Goal: Task Accomplishment & Management: Use online tool/utility

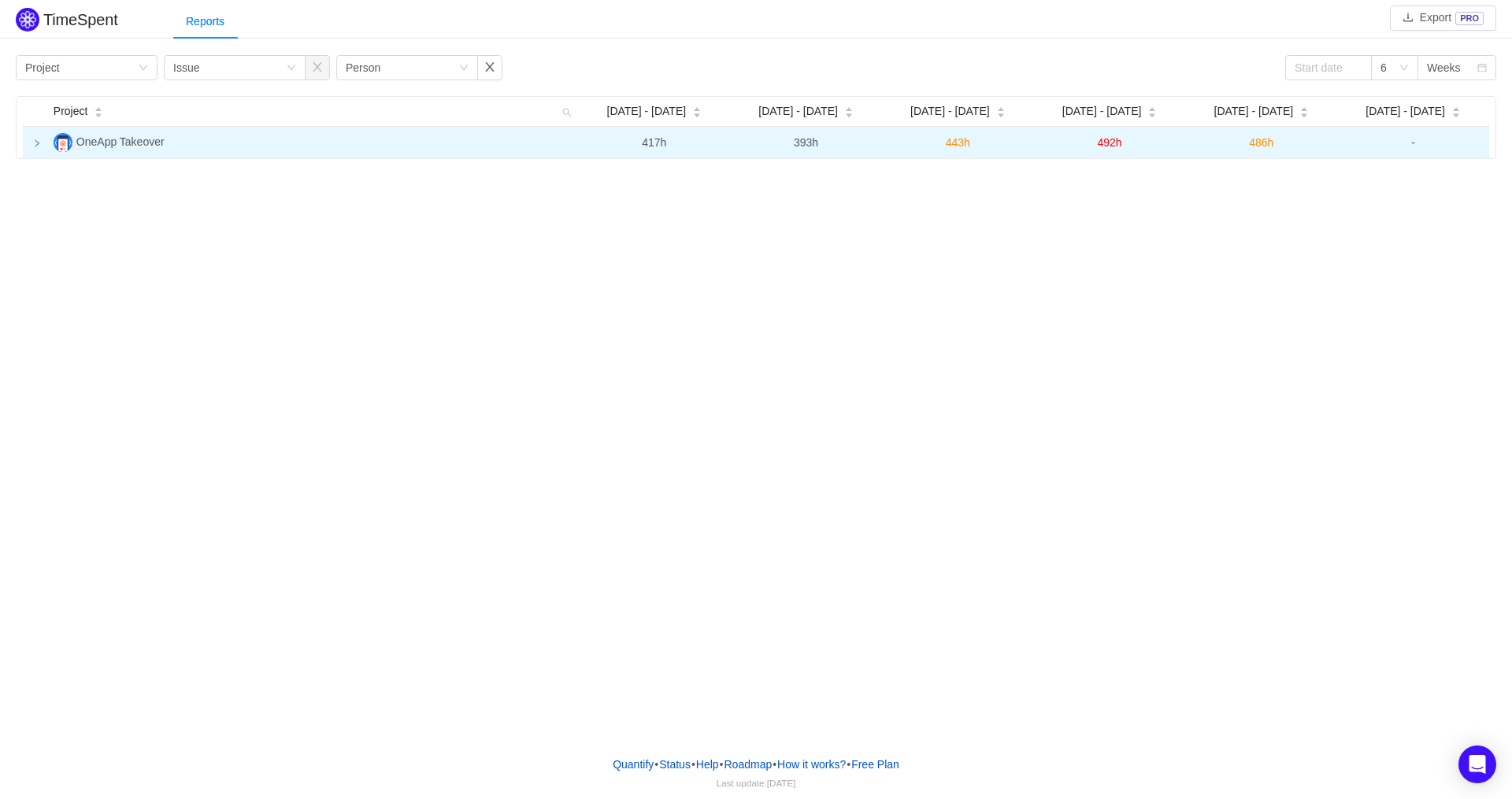
click at [36, 144] on icon "icon: right" at bounding box center [37, 143] width 4 height 6
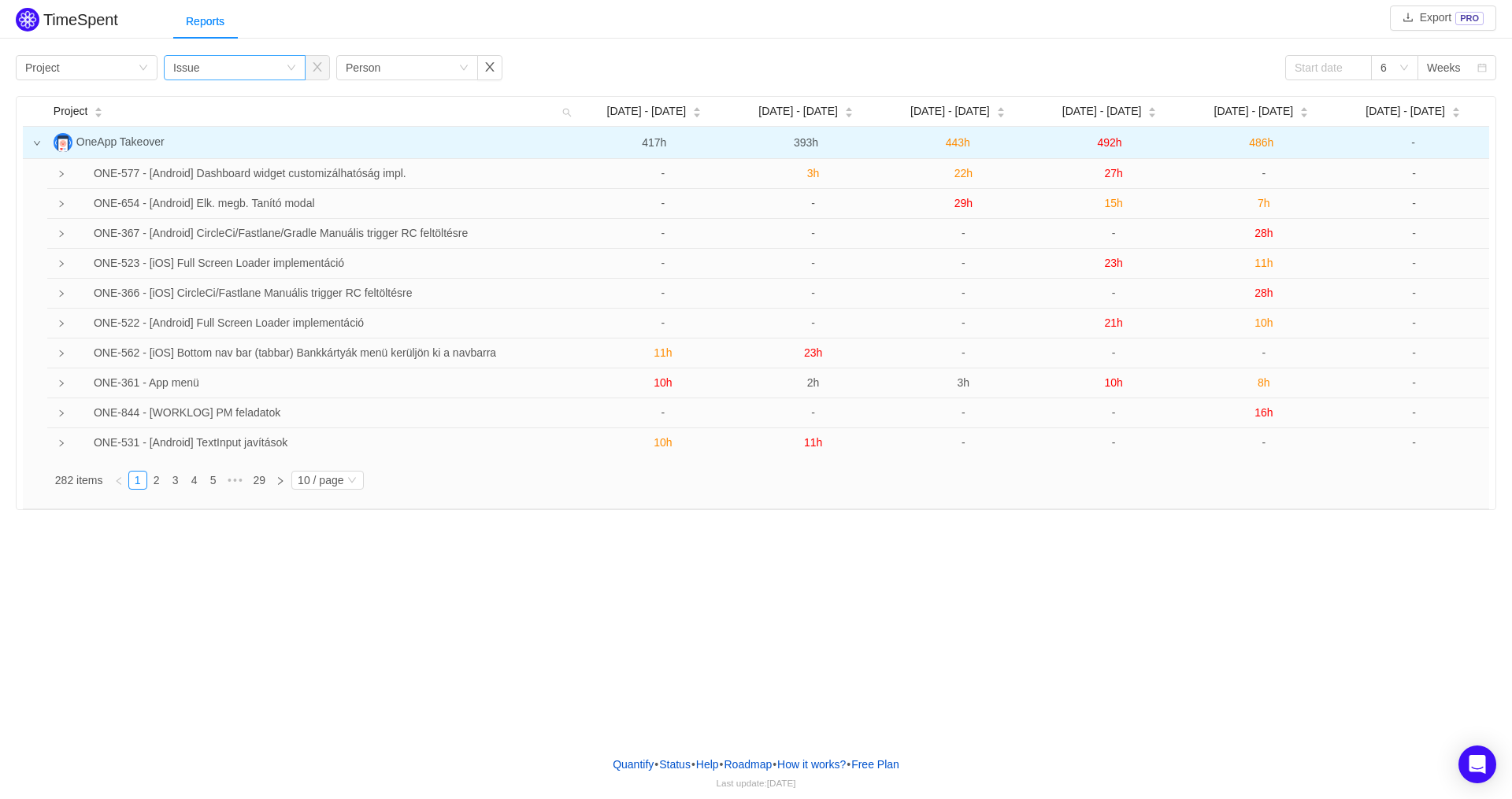
click at [291, 70] on icon "icon: down" at bounding box center [292, 68] width 10 height 10
click at [297, 68] on div "Group by Issue" at bounding box center [234, 68] width 142 height 25
click at [233, 199] on li "Person" at bounding box center [234, 198] width 142 height 25
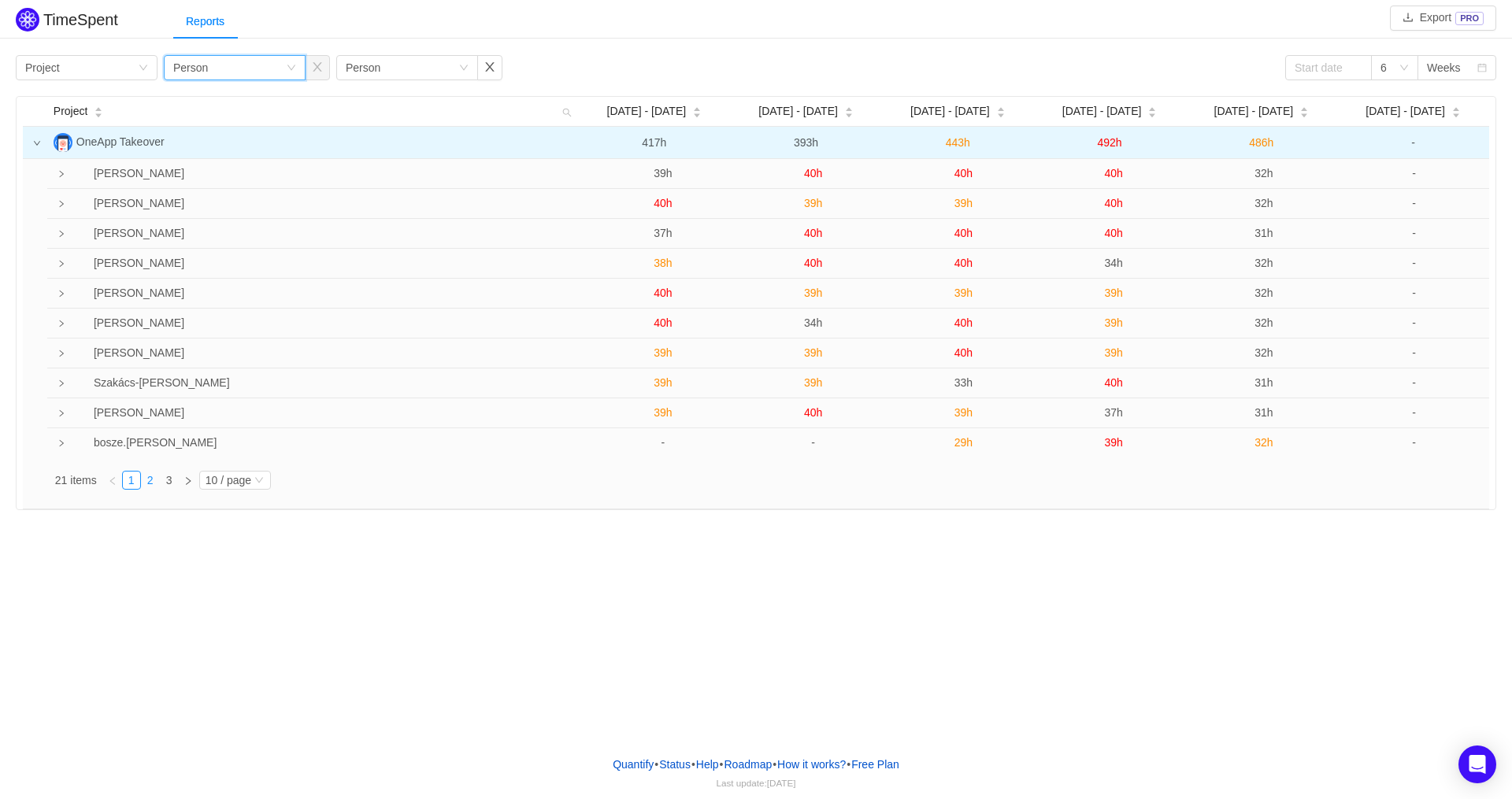
click at [155, 478] on link "2" at bounding box center [151, 480] width 18 height 17
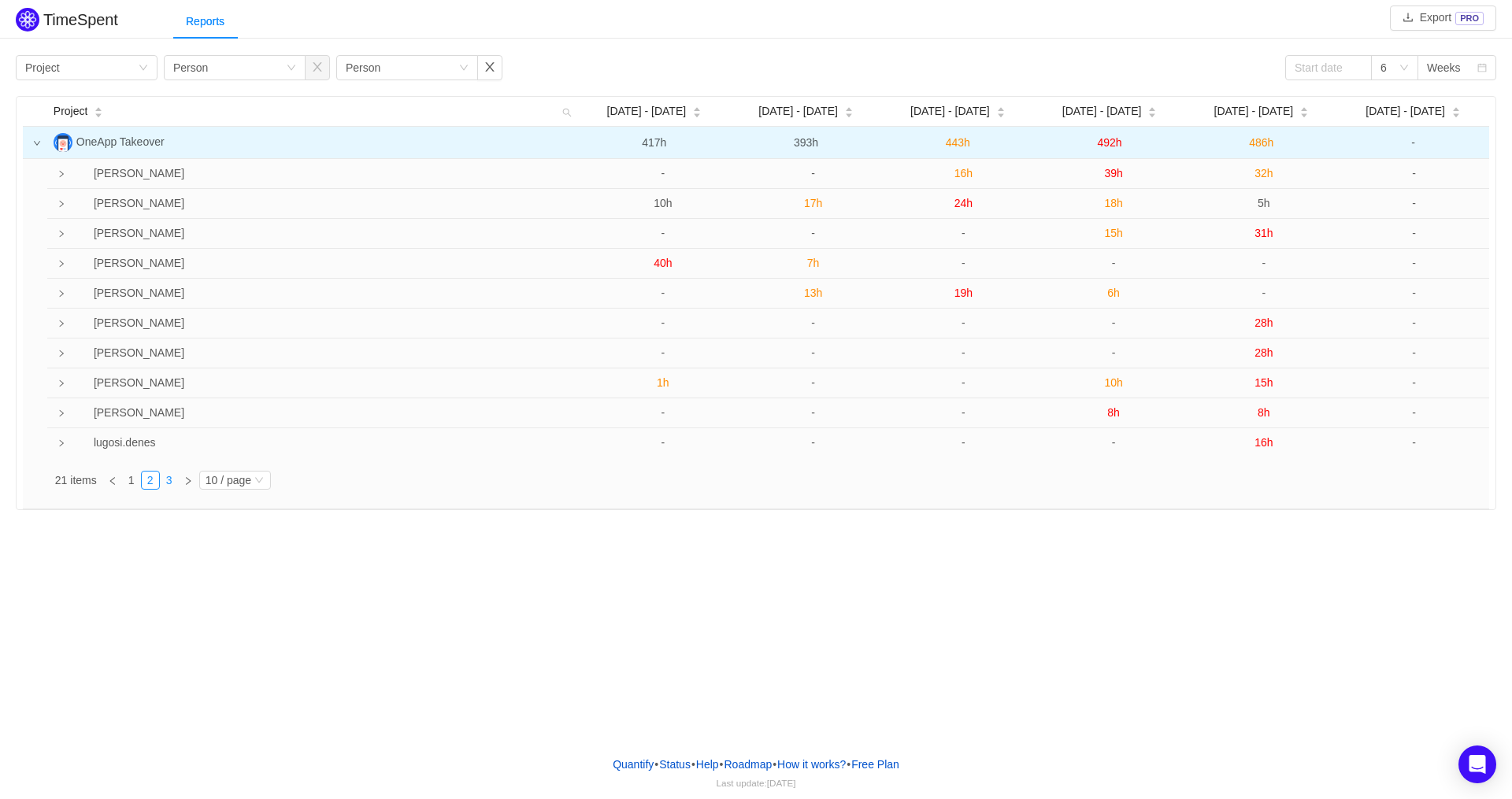
click at [172, 480] on link "3" at bounding box center [169, 480] width 18 height 17
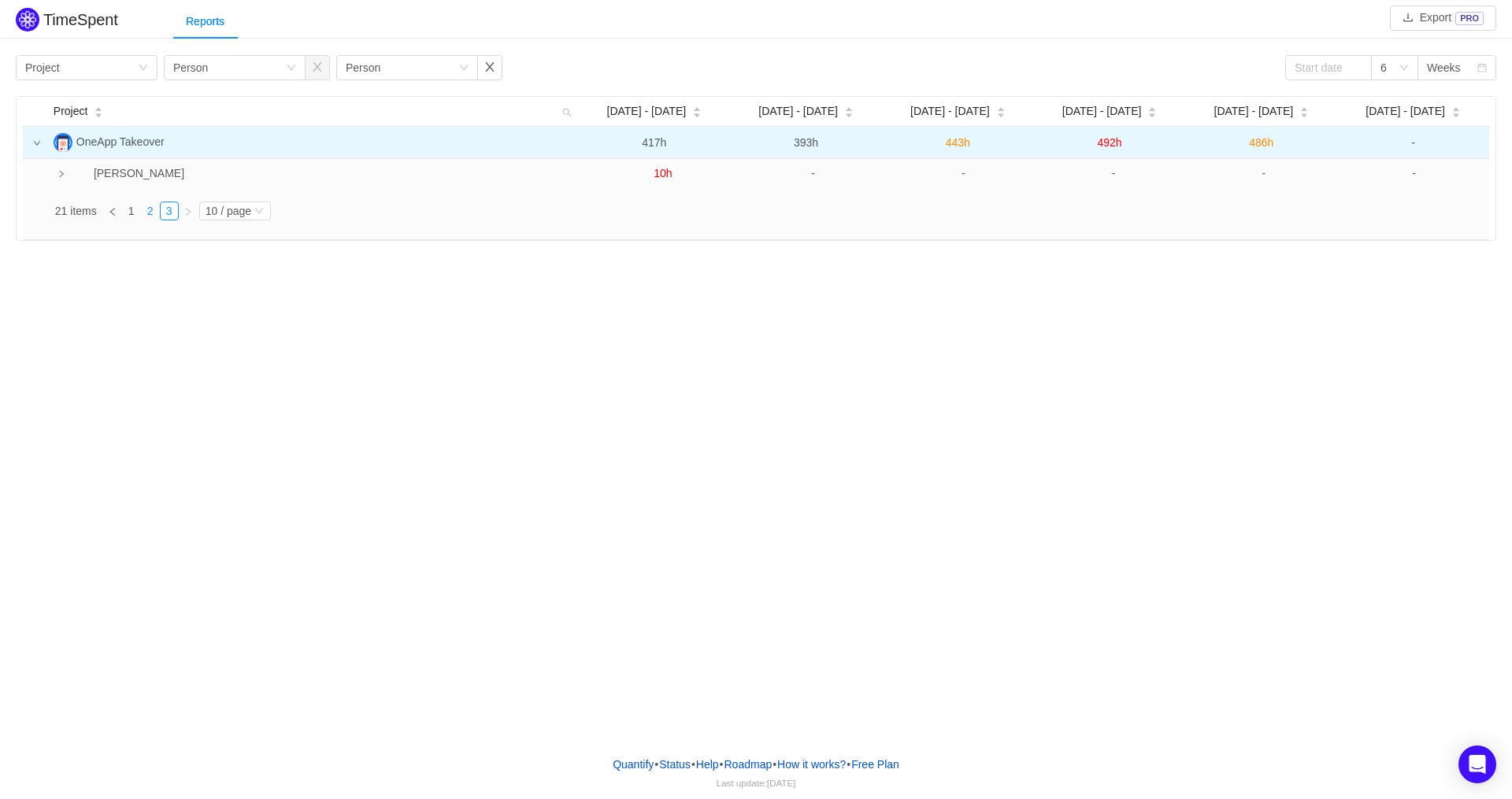
click at [151, 217] on link "2" at bounding box center [151, 211] width 18 height 17
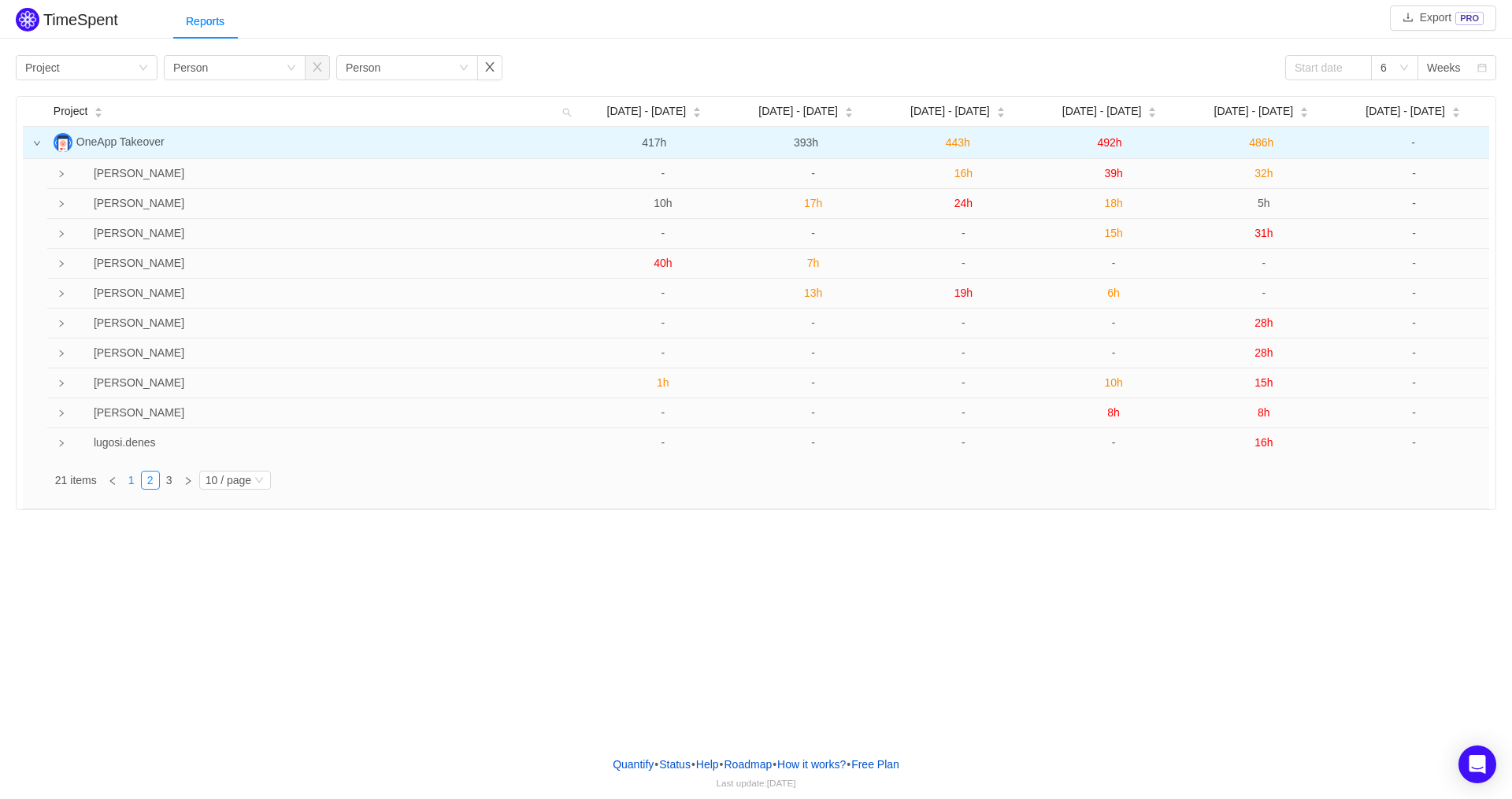
click at [134, 480] on link "1" at bounding box center [131, 480] width 18 height 17
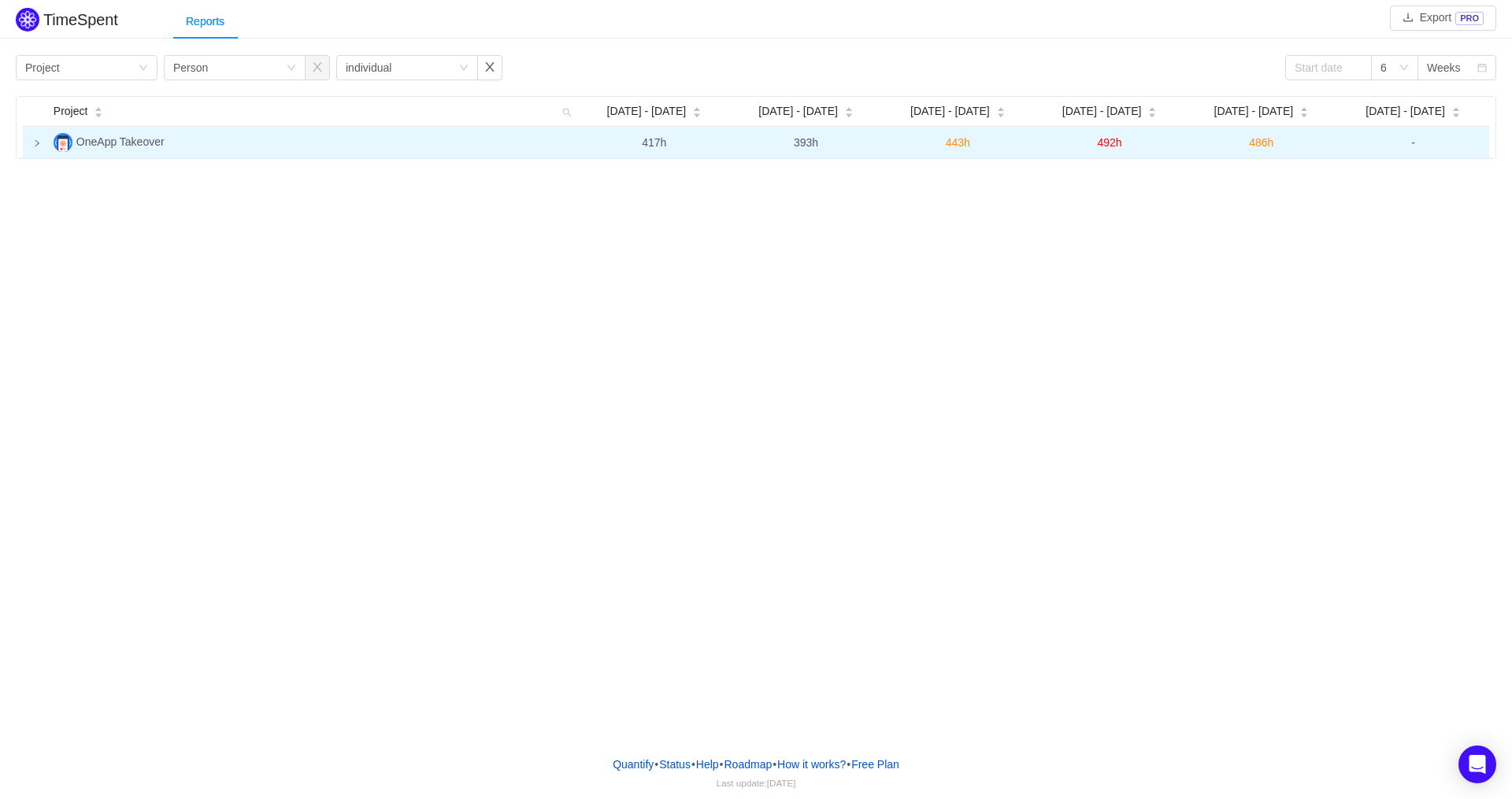
click at [34, 144] on icon "icon: right" at bounding box center [37, 143] width 8 height 8
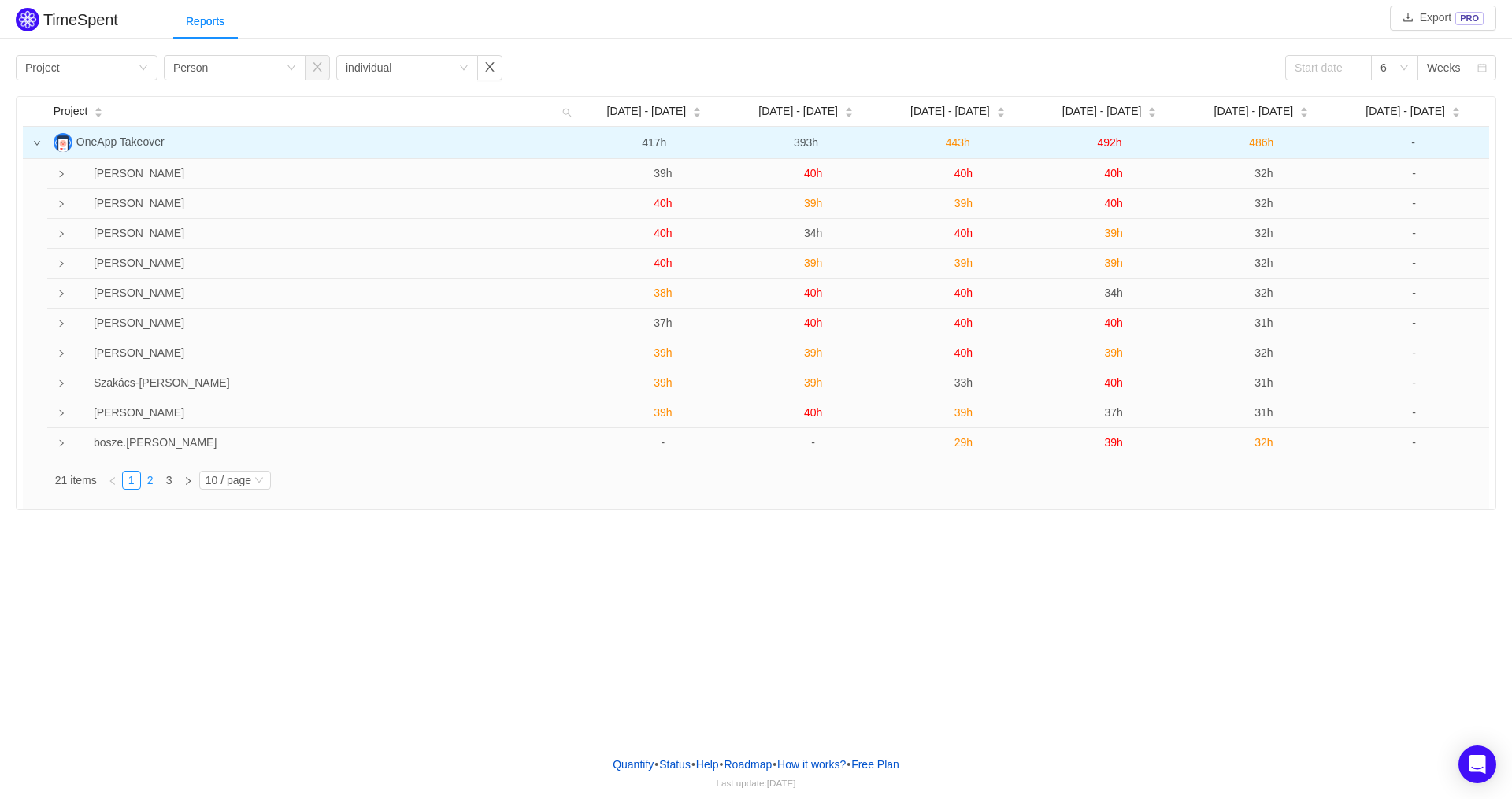
click at [156, 482] on link "2" at bounding box center [151, 480] width 18 height 17
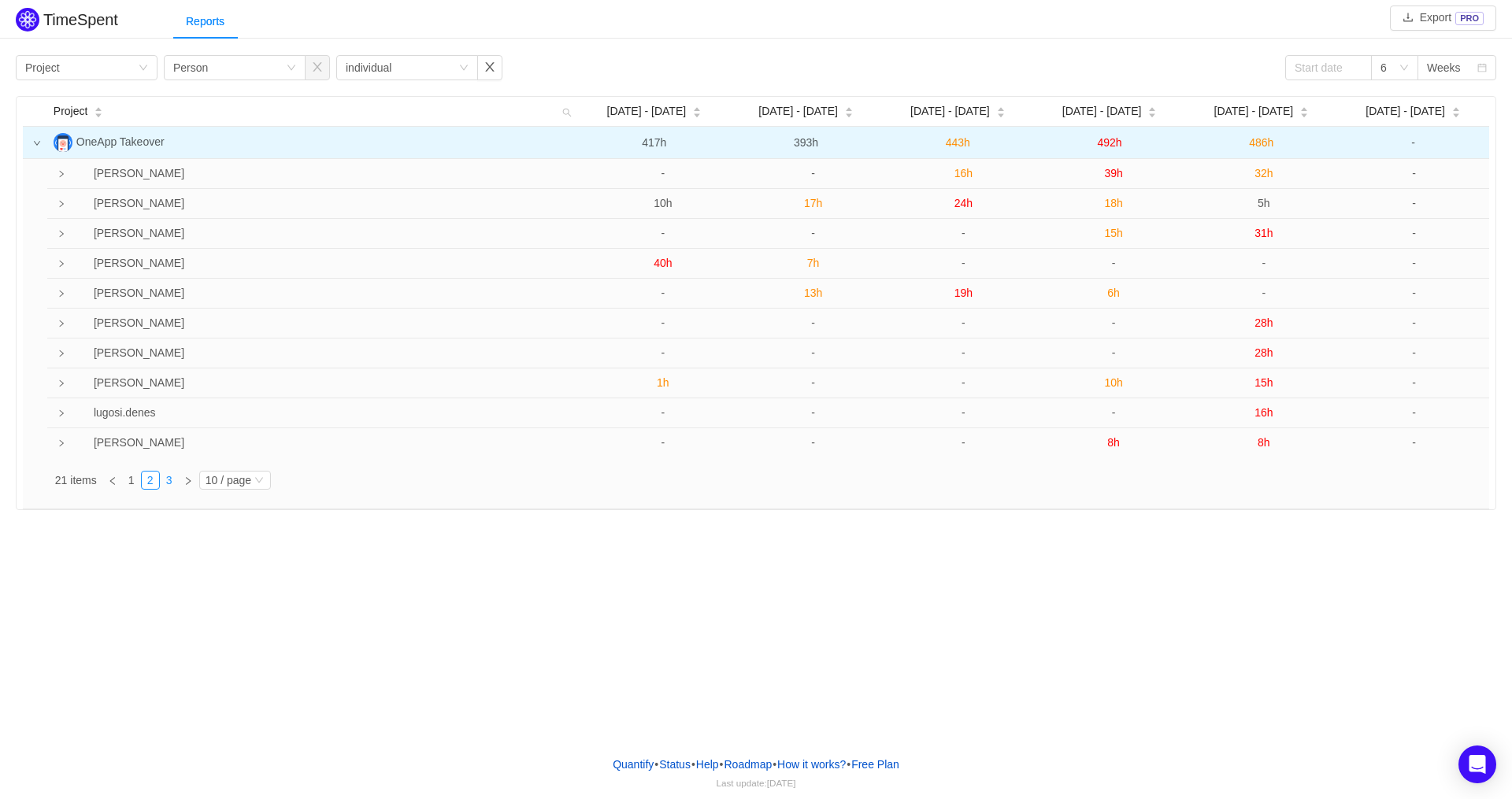
click at [170, 482] on link "3" at bounding box center [169, 480] width 18 height 17
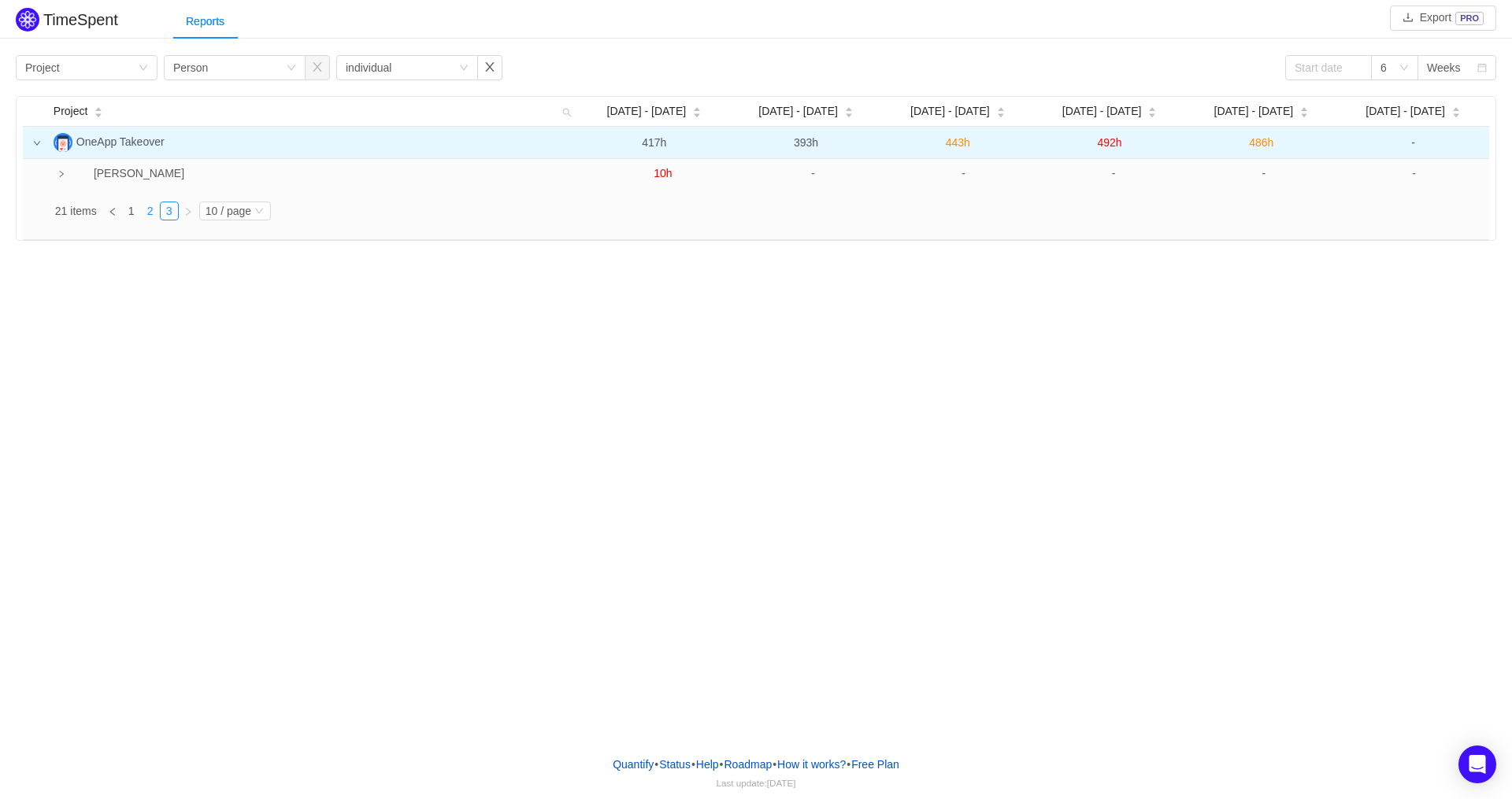
click at [155, 213] on link "2" at bounding box center [151, 211] width 18 height 17
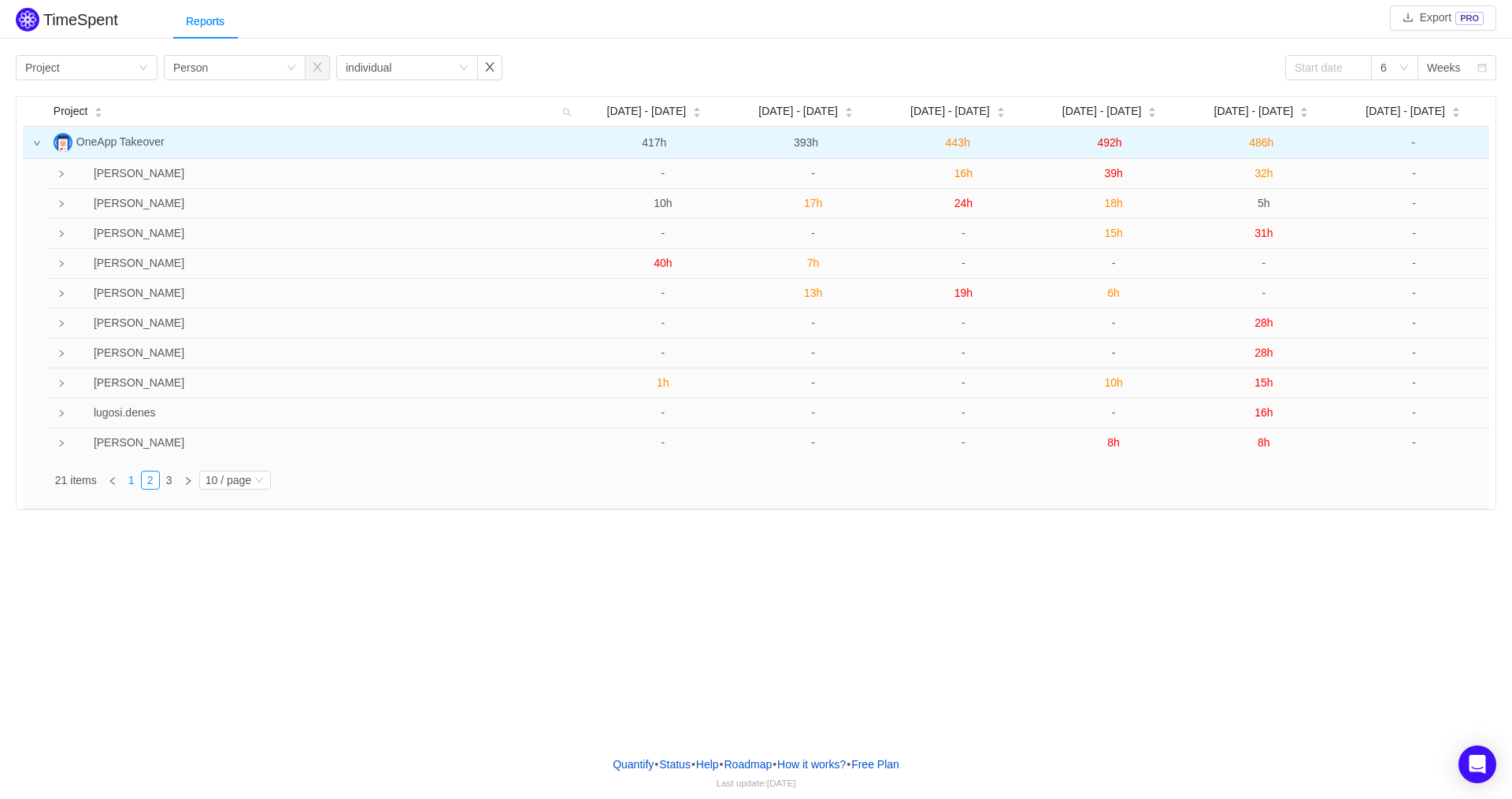
click at [131, 480] on link "1" at bounding box center [131, 480] width 18 height 17
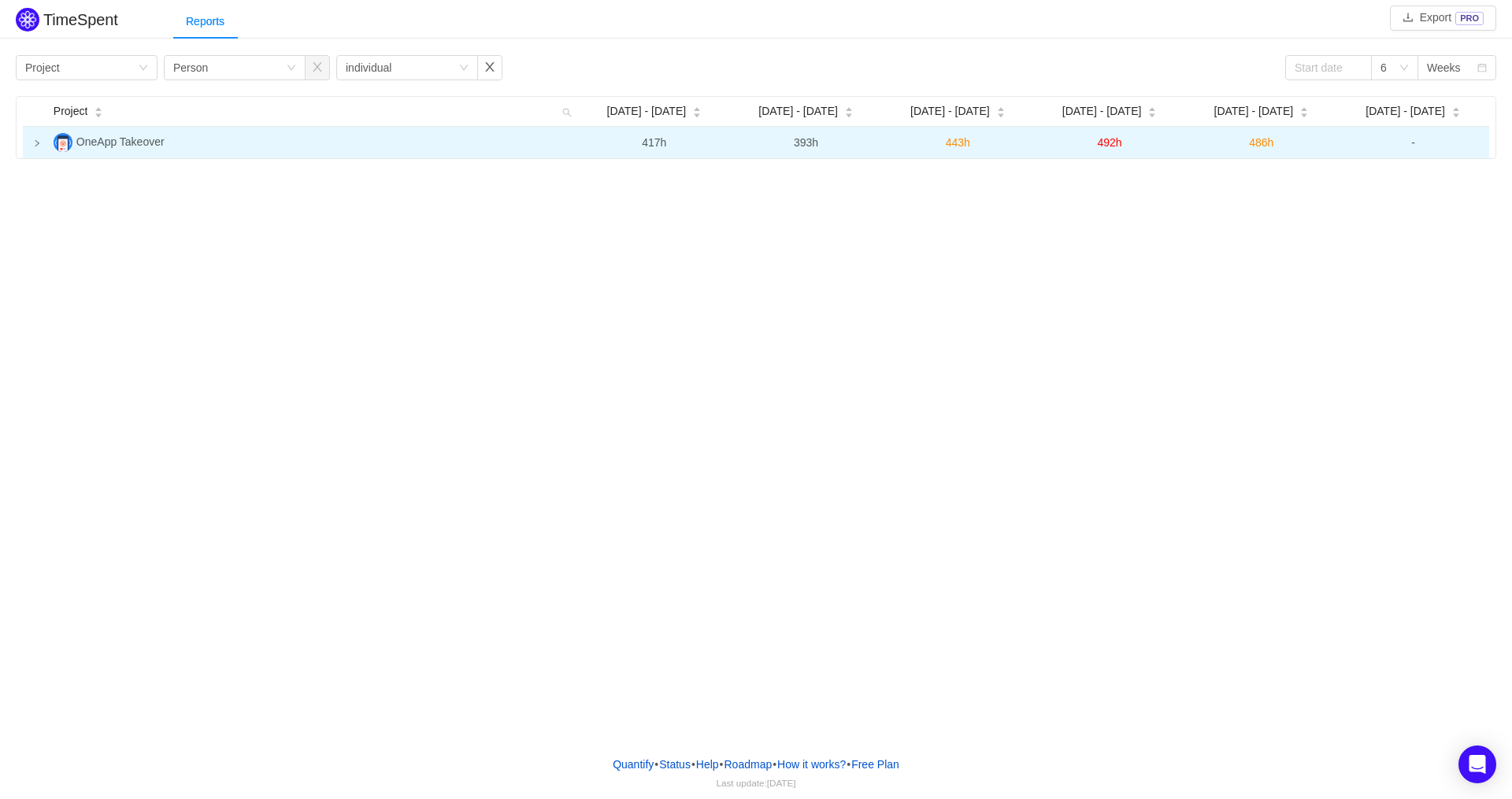
click at [35, 144] on icon "icon: right" at bounding box center [37, 143] width 8 height 8
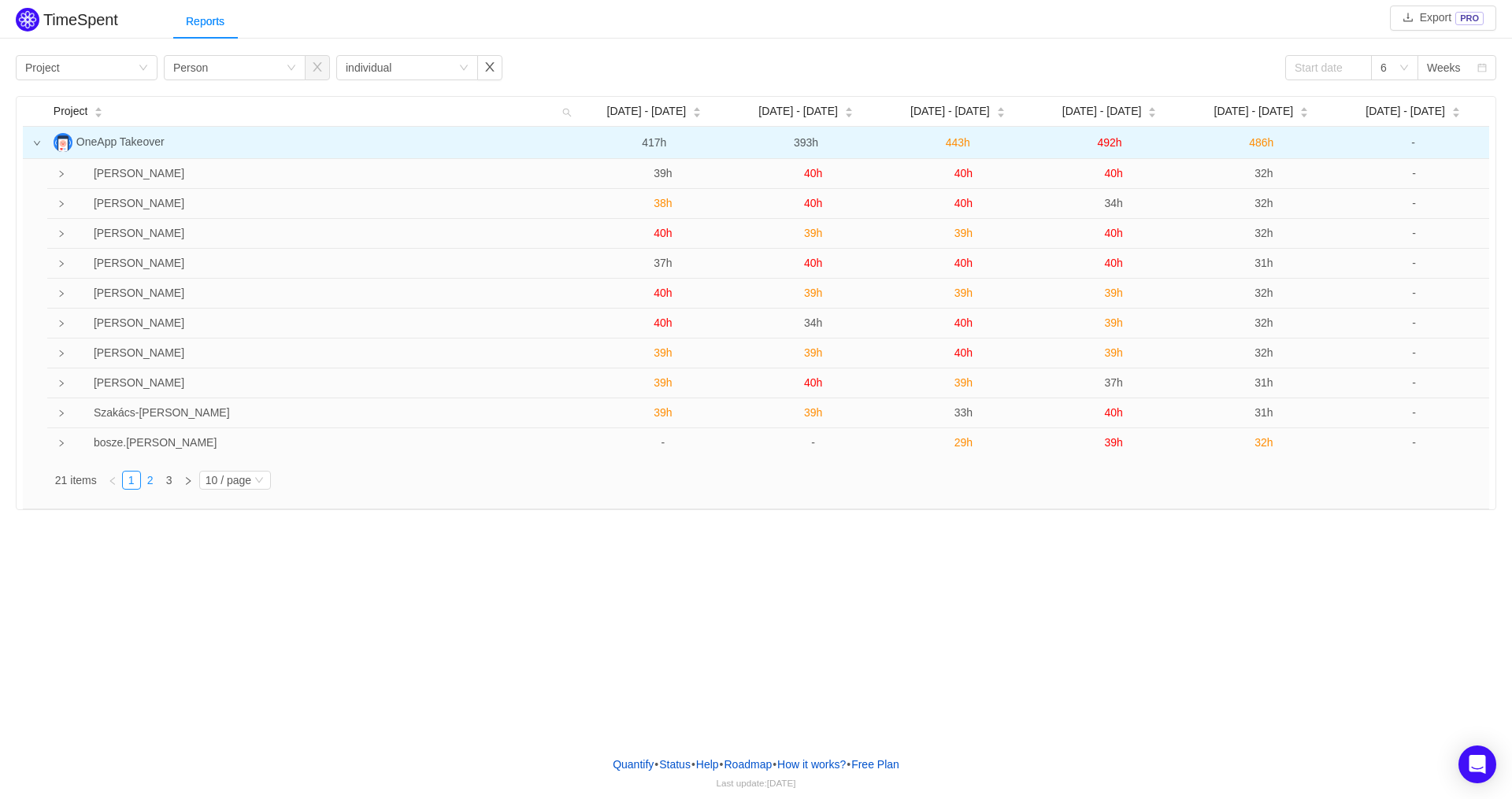
click at [156, 481] on link "2" at bounding box center [151, 480] width 18 height 17
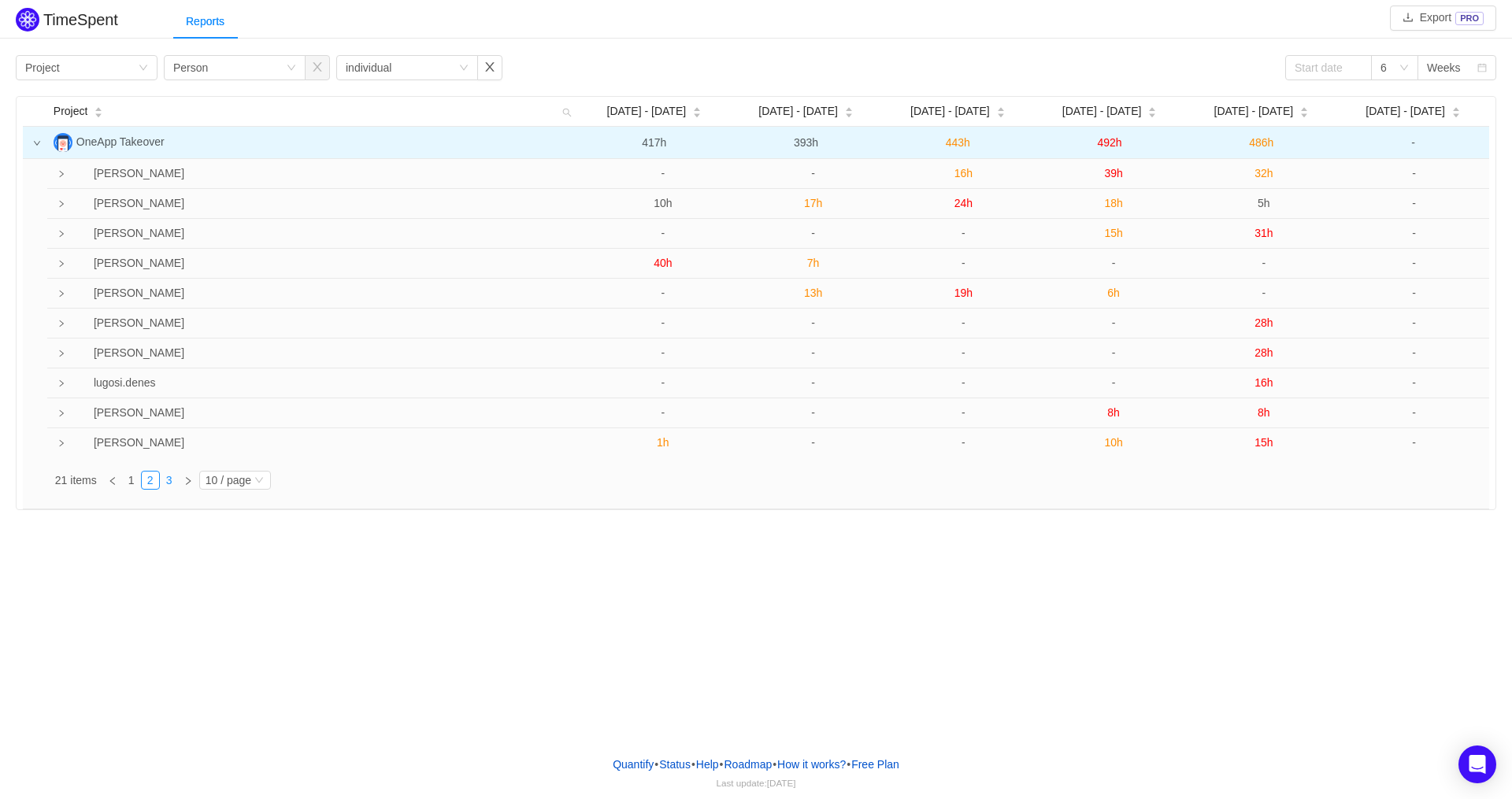
click at [171, 480] on link "3" at bounding box center [169, 480] width 18 height 17
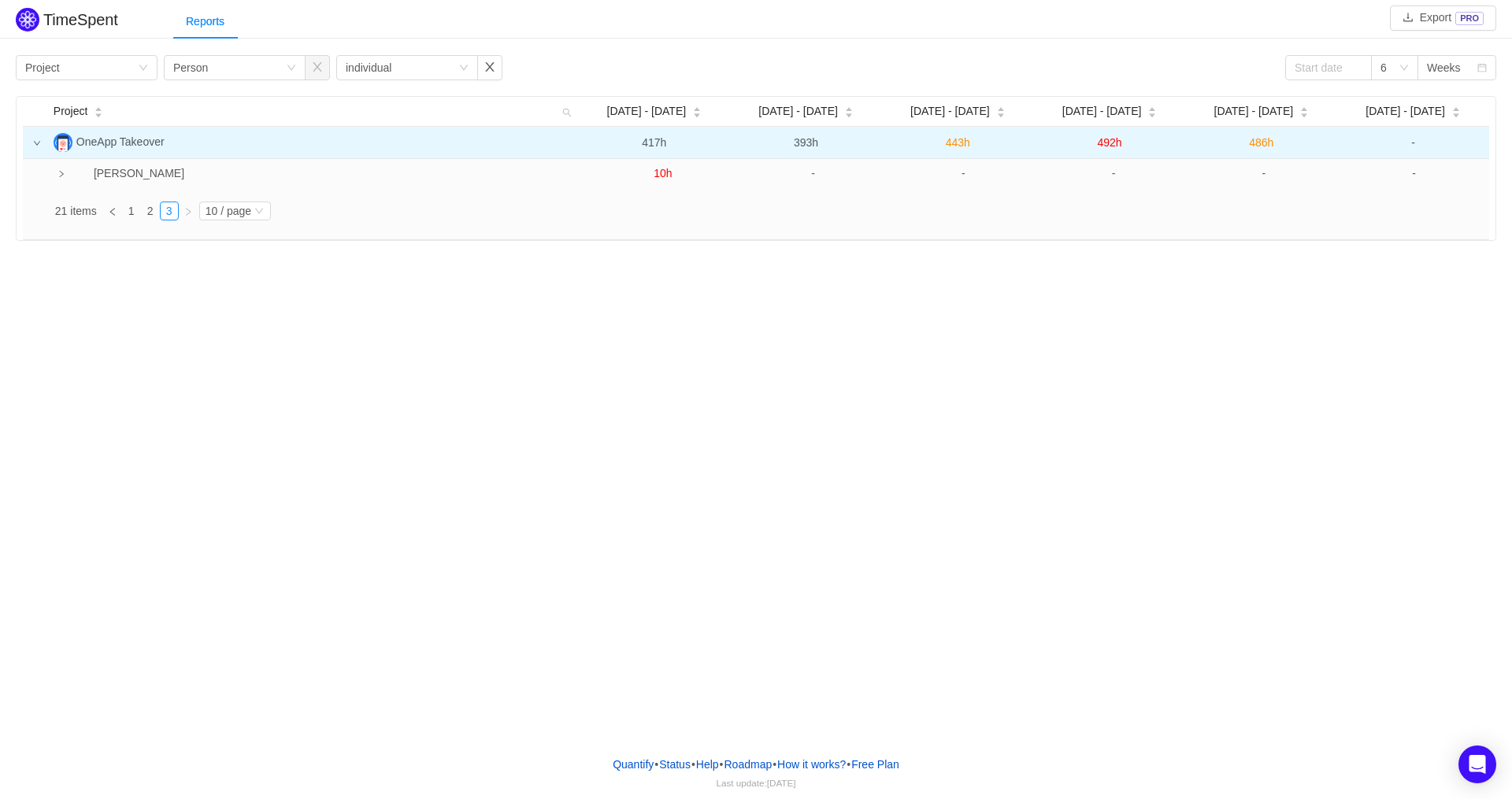
click at [240, 363] on div "TimeSpent Export PRO Reports Group by Project Group by Person Group by individu…" at bounding box center [756, 371] width 1512 height 744
click at [39, 143] on icon "icon: right" at bounding box center [37, 143] width 8 height 8
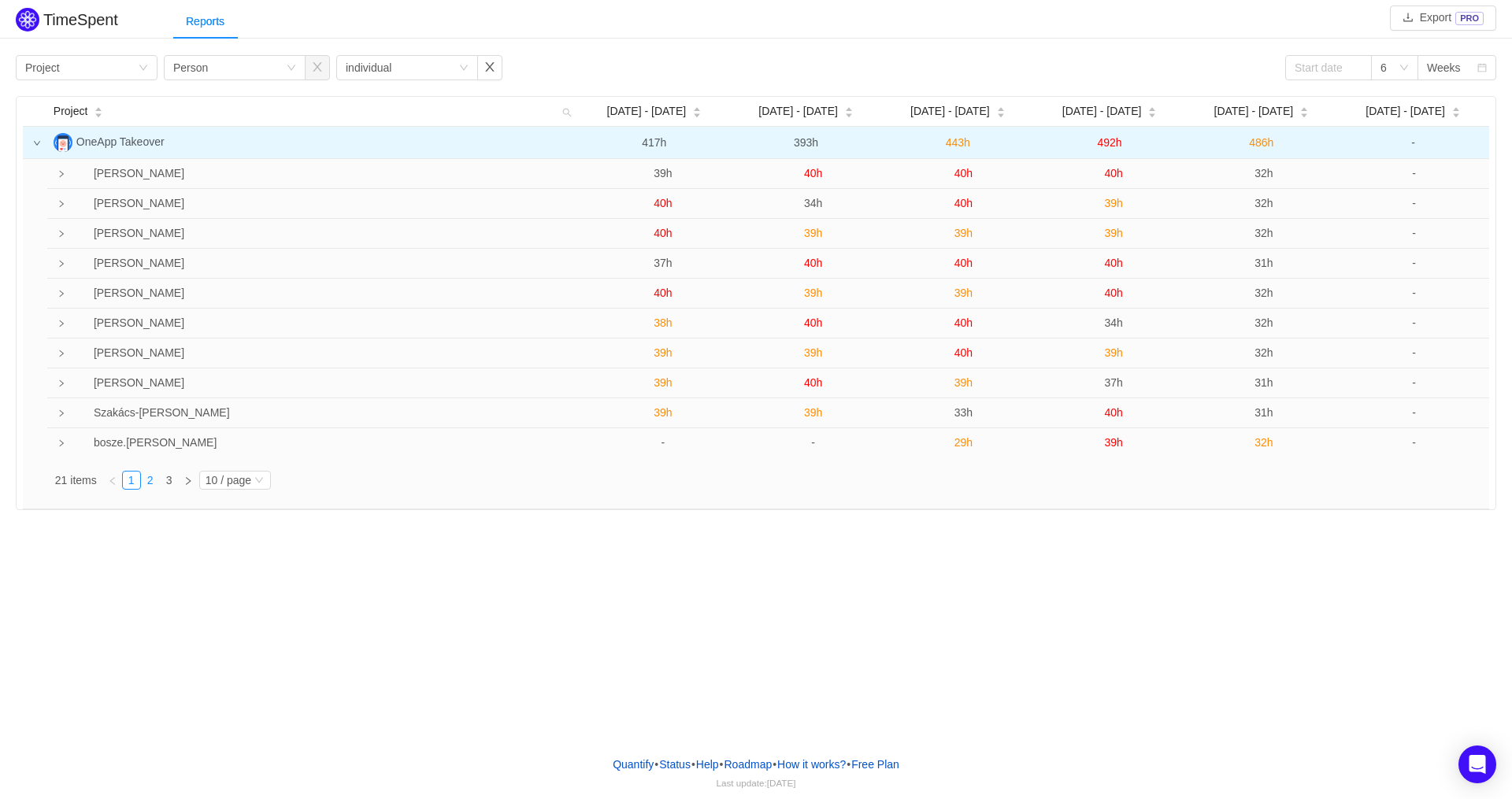
click at [155, 479] on link "2" at bounding box center [151, 480] width 18 height 17
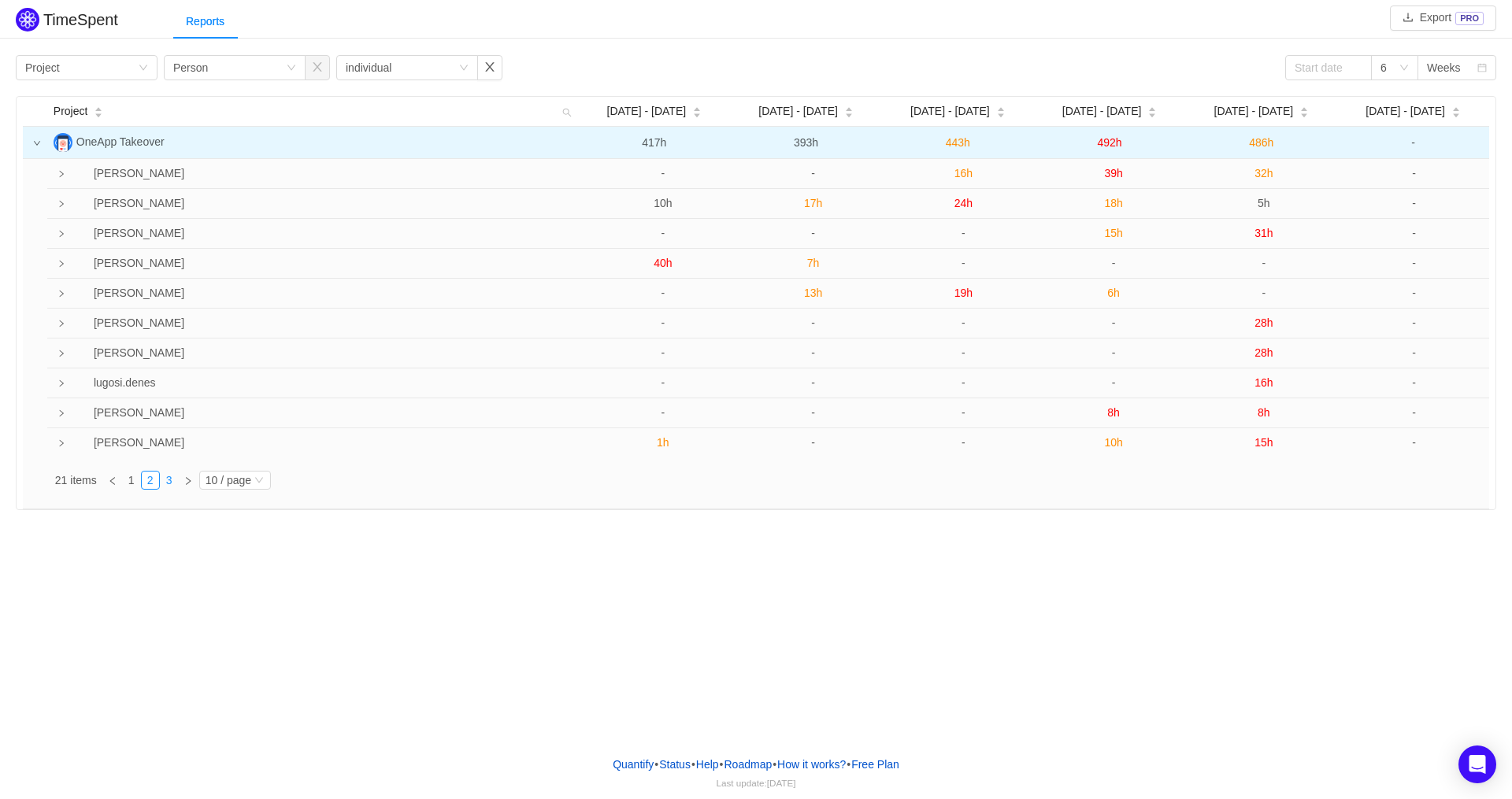
click at [170, 478] on link "3" at bounding box center [169, 480] width 18 height 17
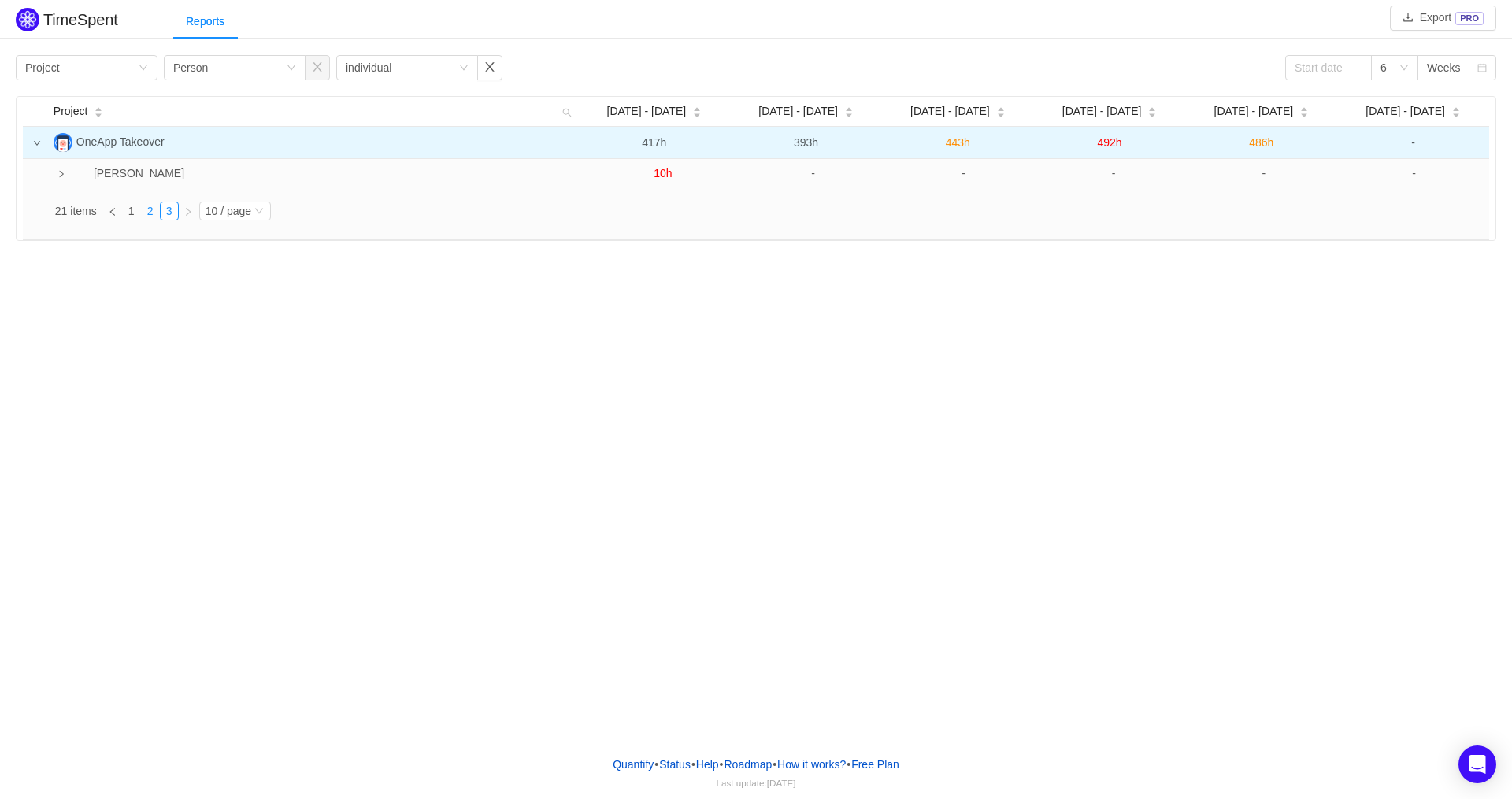
click at [152, 216] on link "2" at bounding box center [151, 211] width 18 height 17
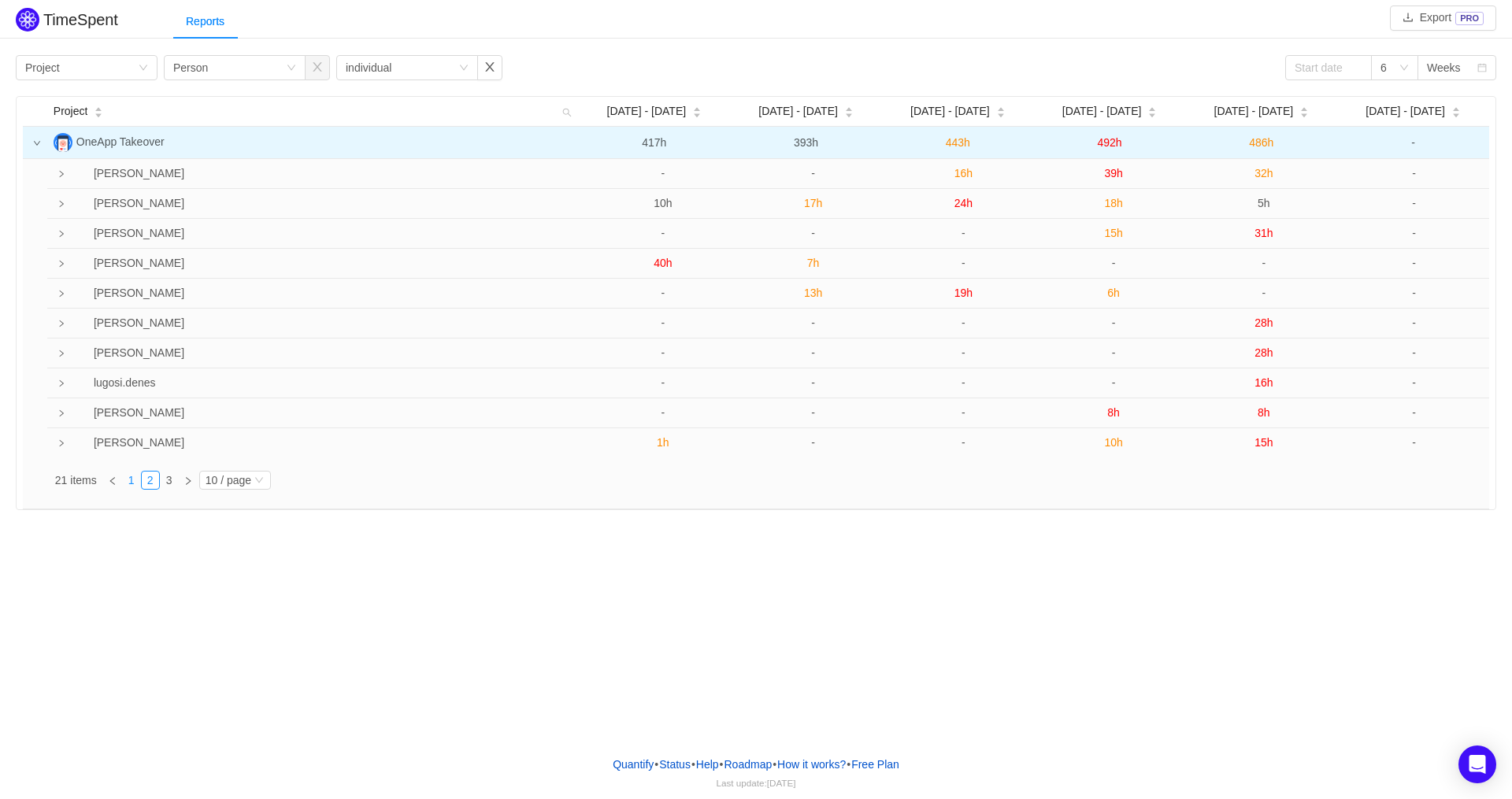
click at [135, 478] on link "1" at bounding box center [131, 480] width 18 height 17
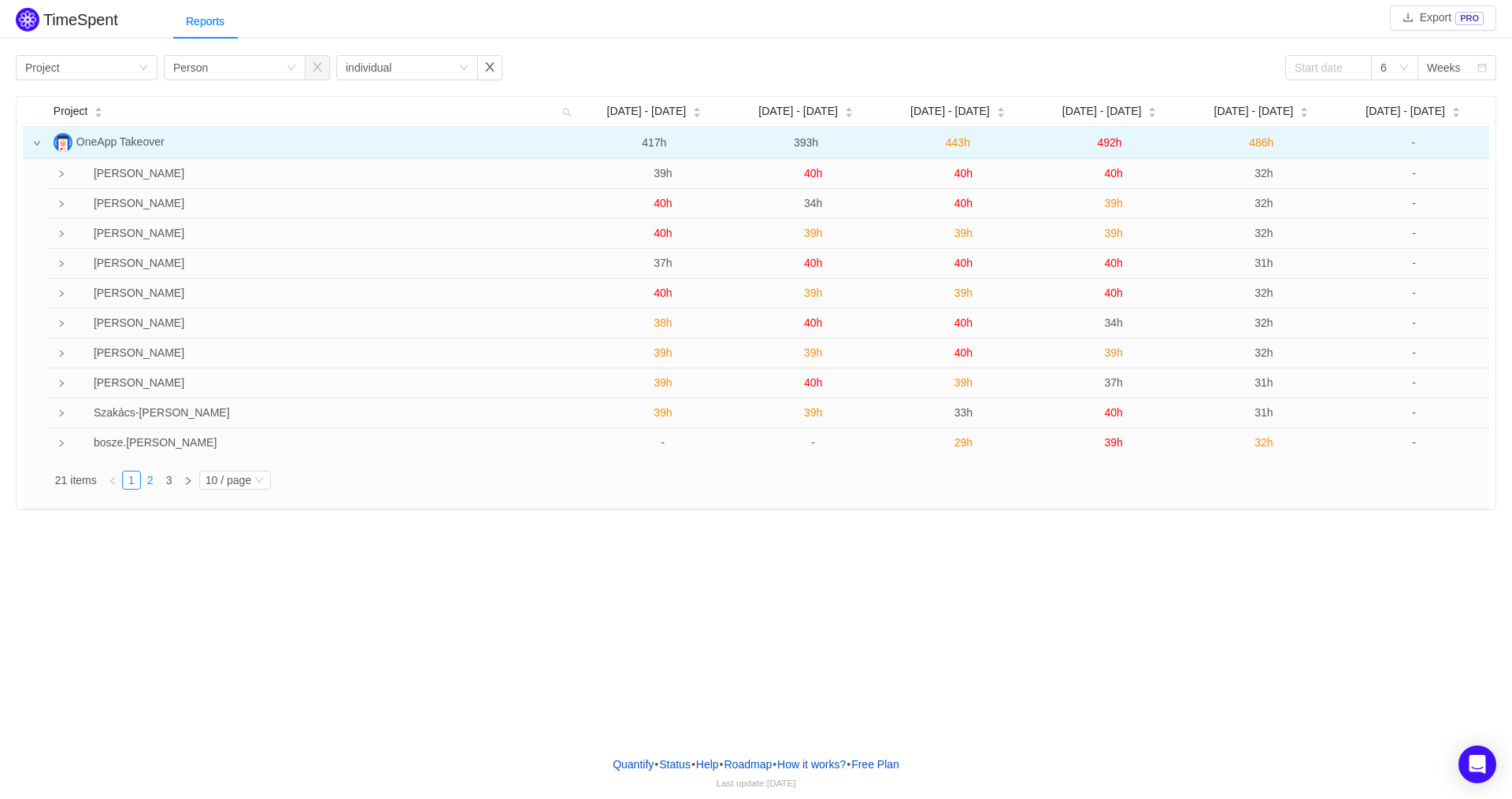
click at [158, 480] on link "2" at bounding box center [151, 480] width 18 height 17
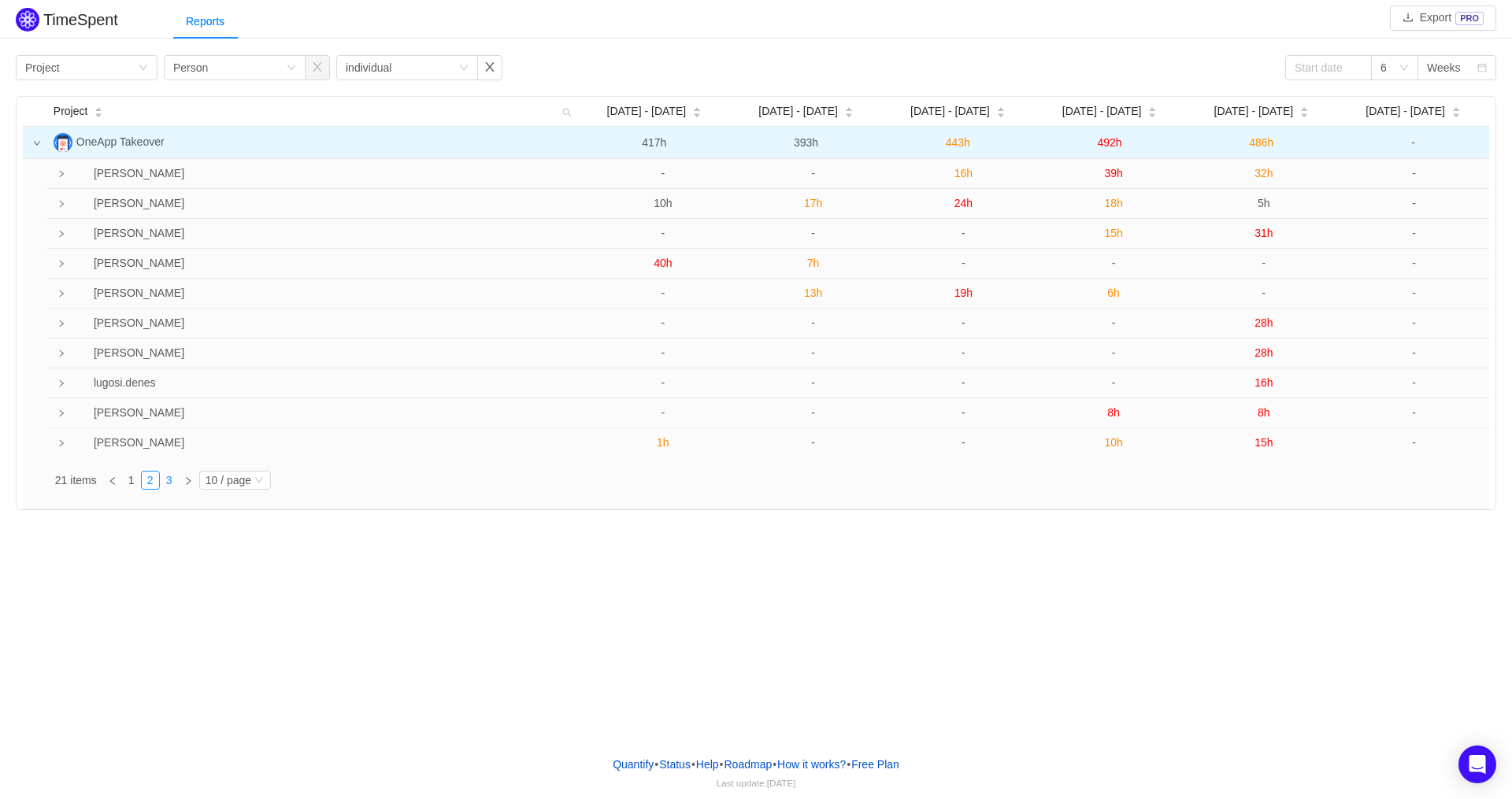
click at [173, 480] on link "3" at bounding box center [169, 480] width 18 height 17
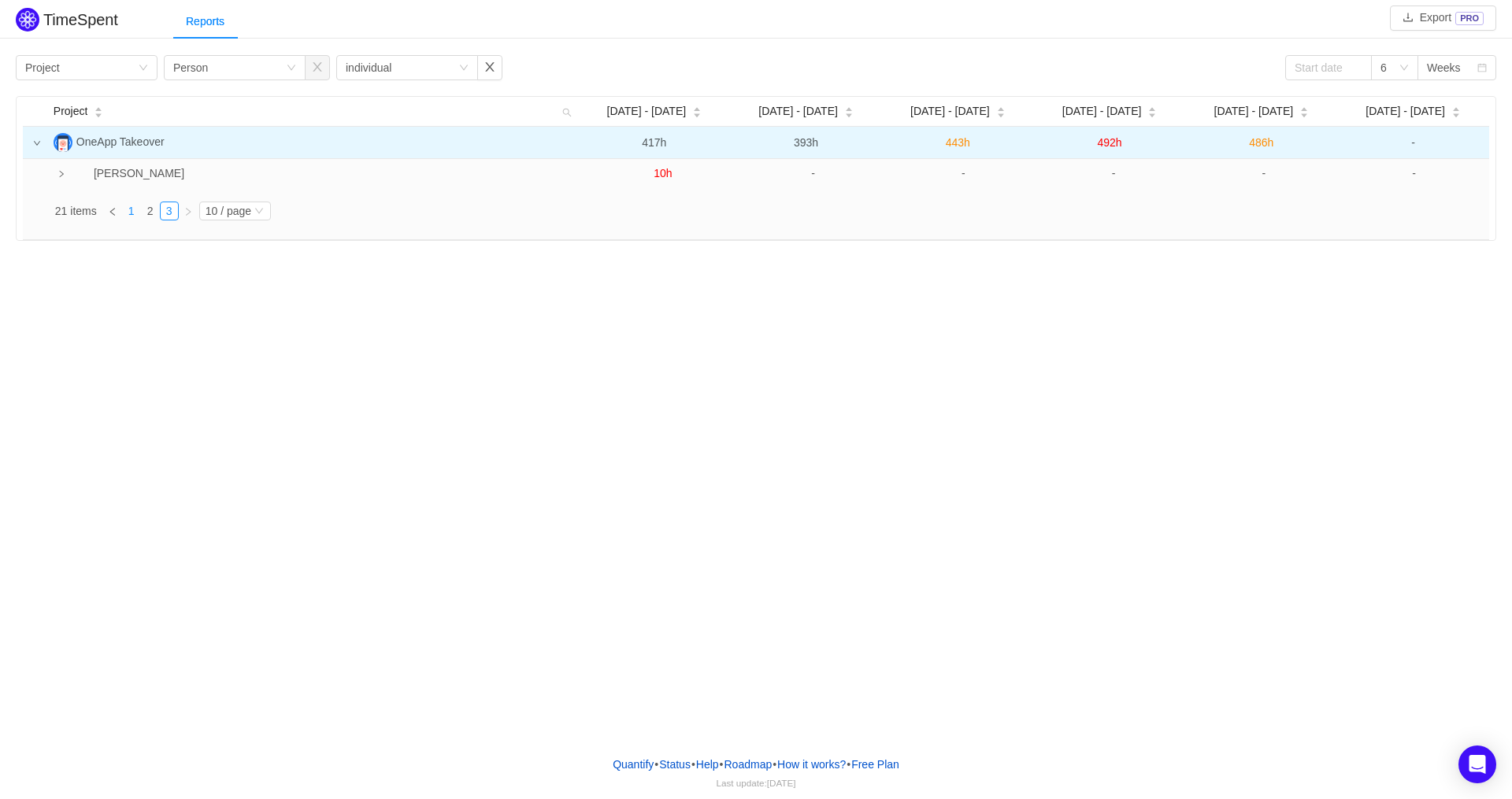
click at [134, 218] on link "1" at bounding box center [131, 211] width 18 height 17
click at [39, 139] on icon "icon: right" at bounding box center [37, 143] width 8 height 8
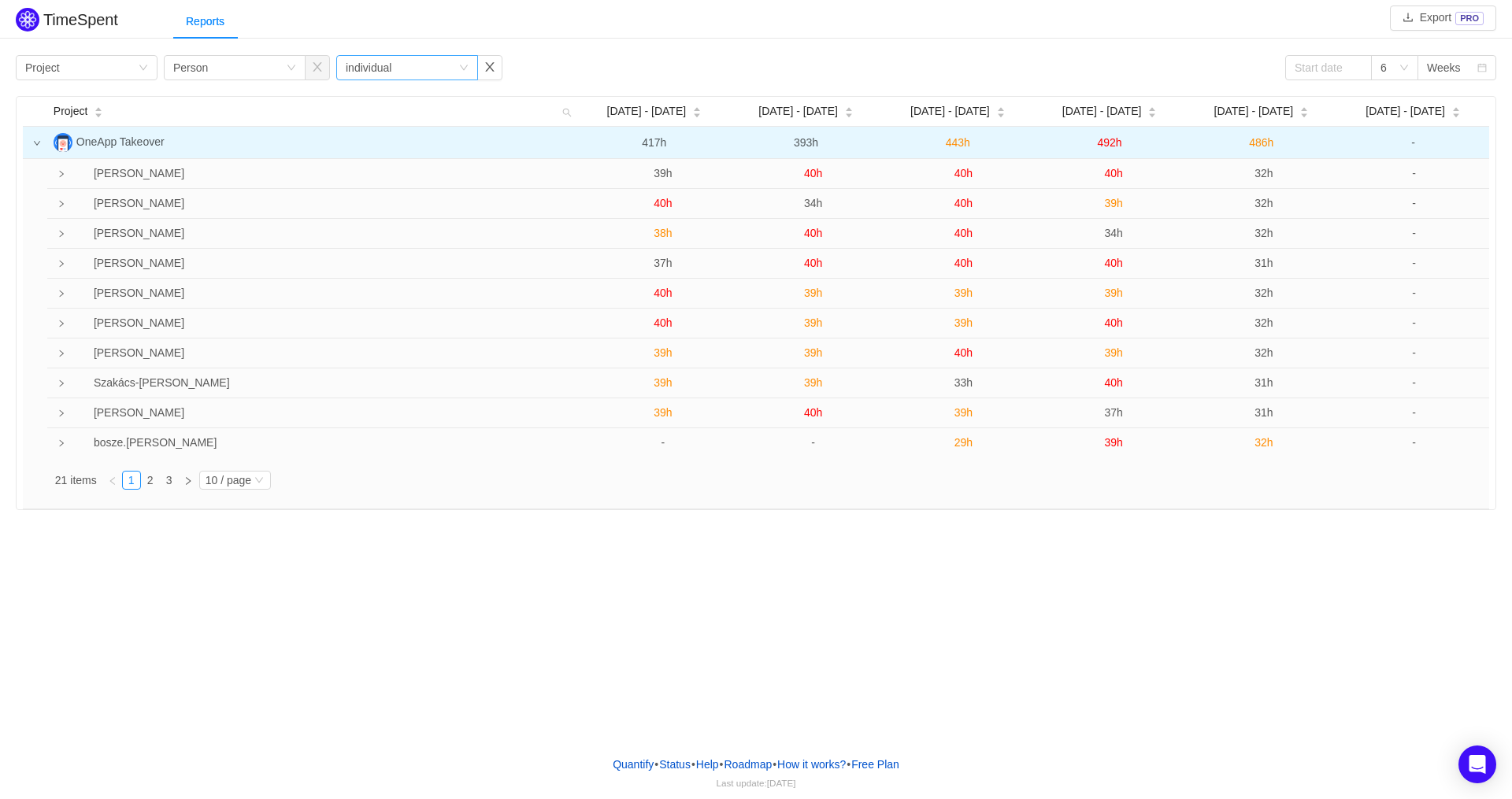
click at [465, 64] on icon "icon: down" at bounding box center [464, 68] width 10 height 10
click at [402, 122] on li "Team" at bounding box center [406, 122] width 142 height 25
click at [460, 61] on div "Group by Team" at bounding box center [407, 68] width 142 height 25
click at [383, 101] on li "Issue" at bounding box center [406, 97] width 142 height 25
click at [156, 480] on link "2" at bounding box center [151, 480] width 18 height 17
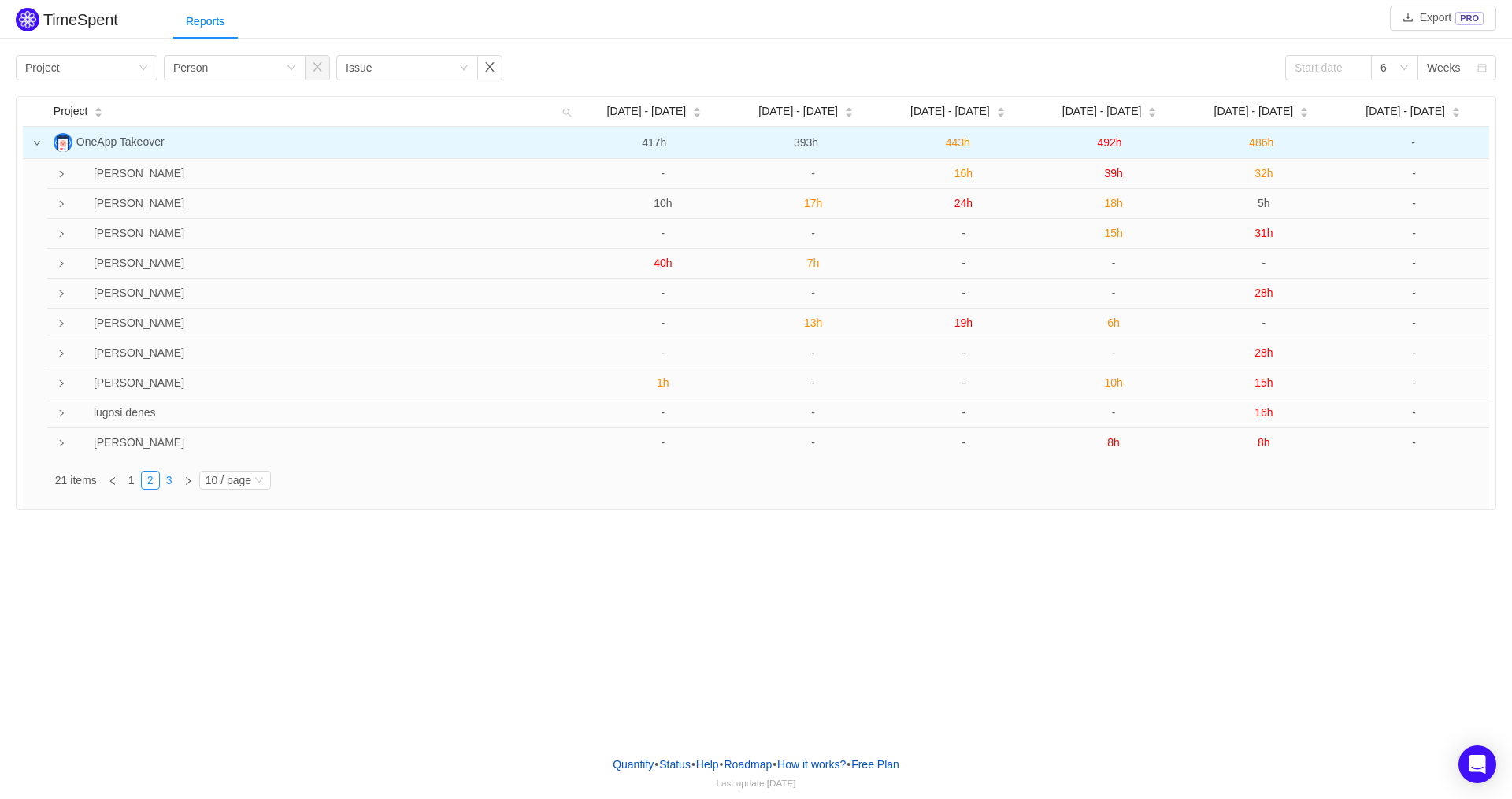
click at [173, 479] on link "3" at bounding box center [169, 480] width 18 height 17
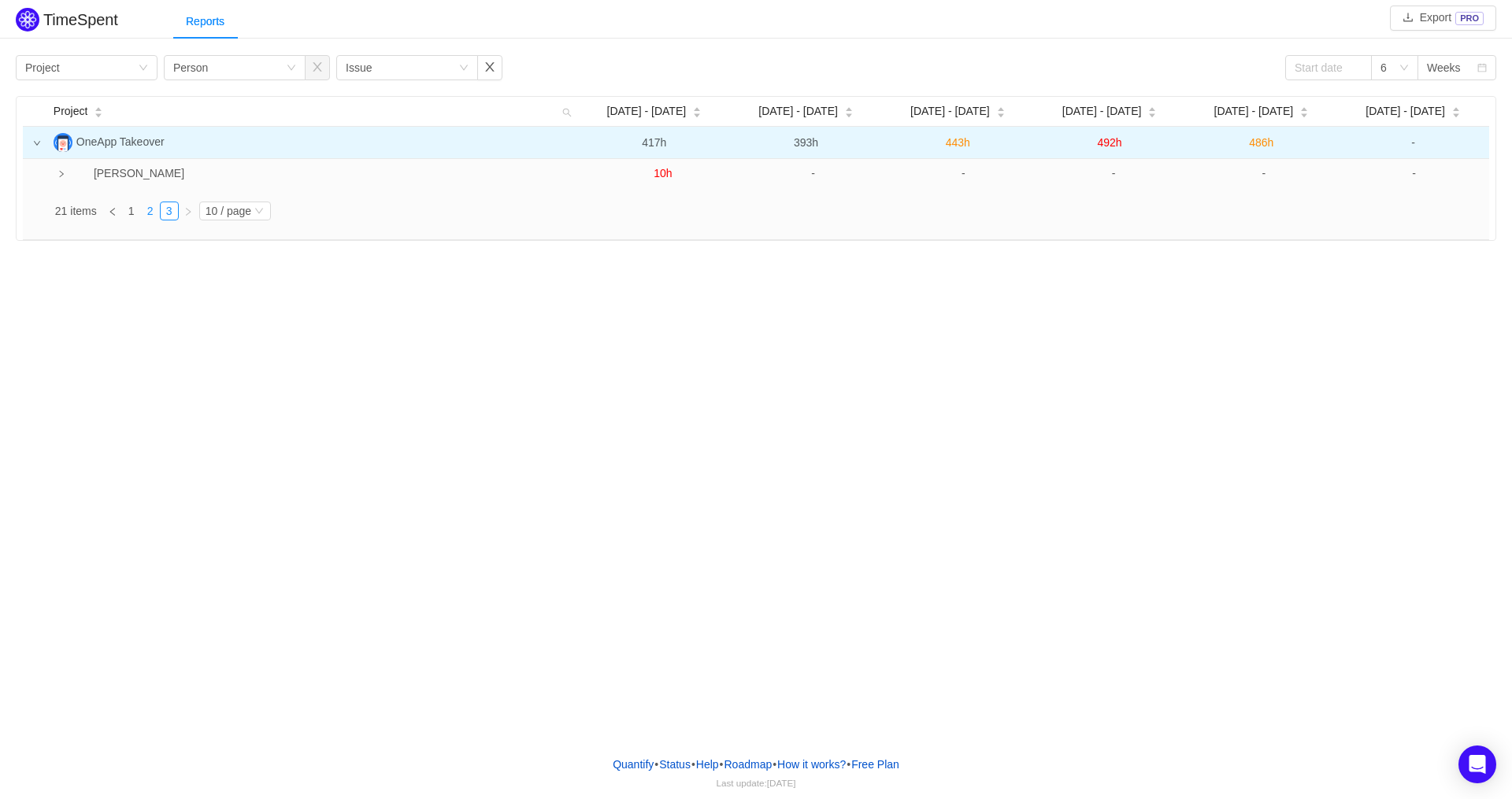
click at [152, 213] on link "2" at bounding box center [151, 211] width 18 height 17
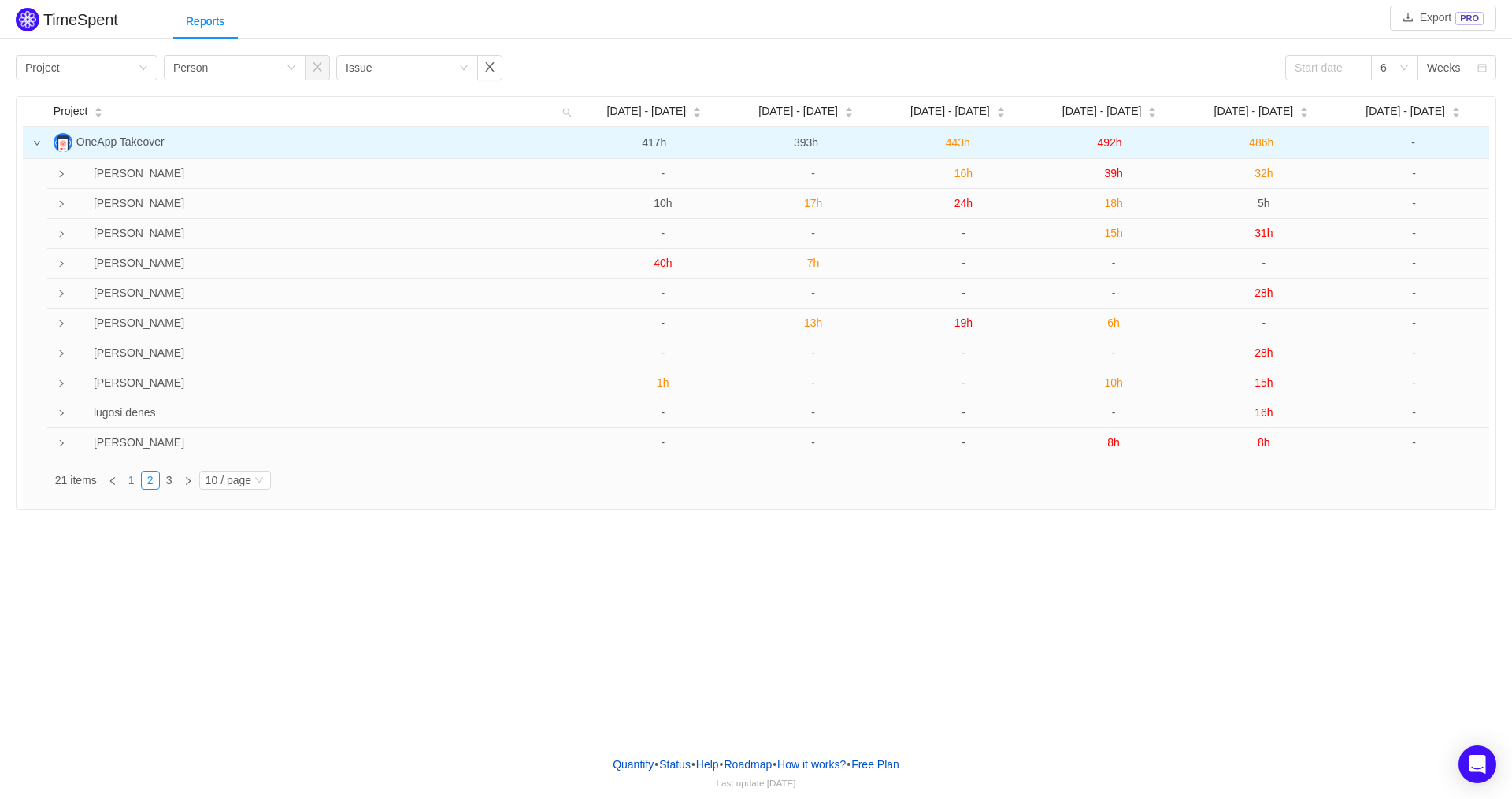
click at [138, 477] on link "1" at bounding box center [131, 480] width 18 height 17
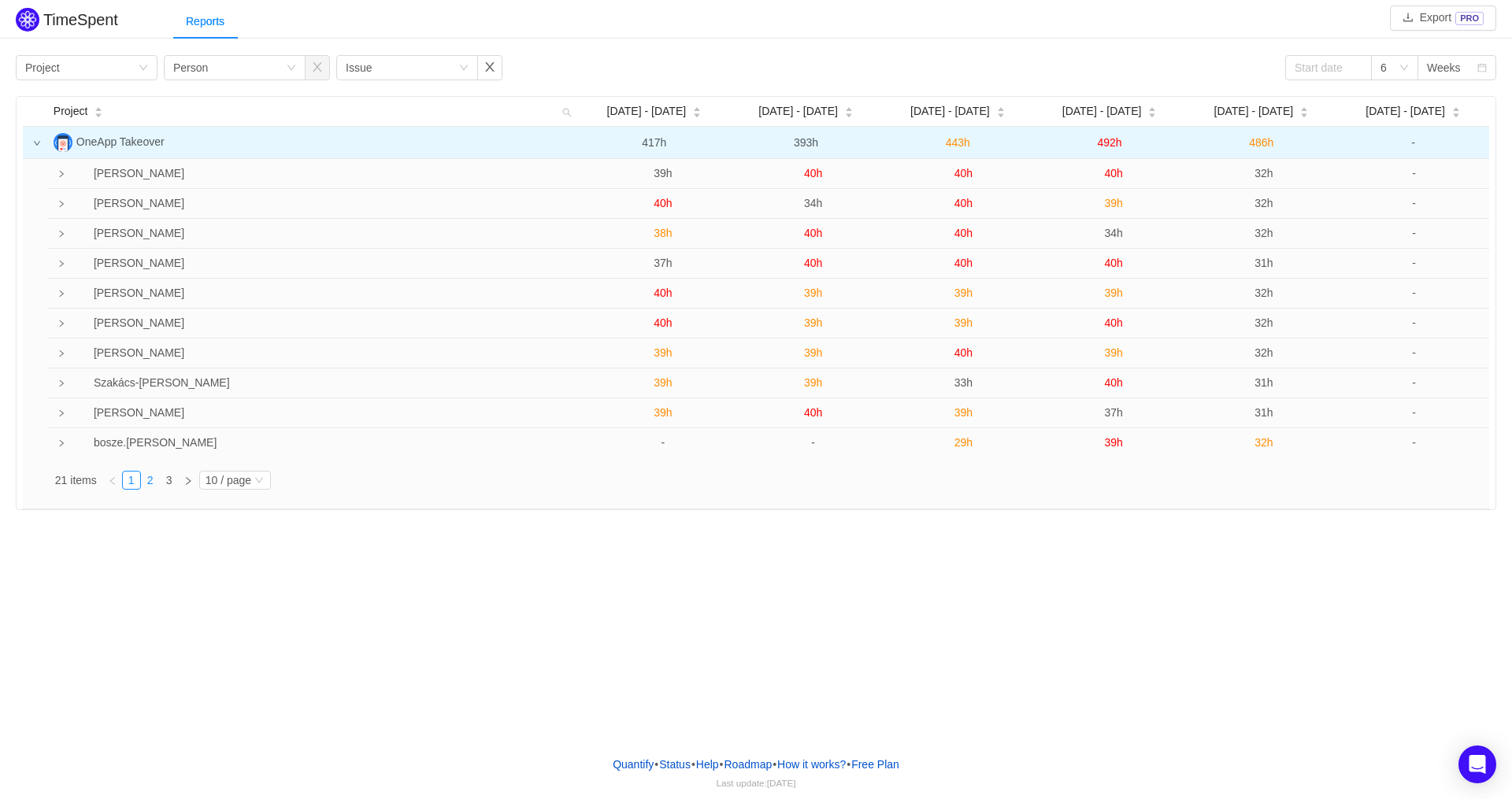
click at [154, 482] on link "2" at bounding box center [151, 480] width 18 height 17
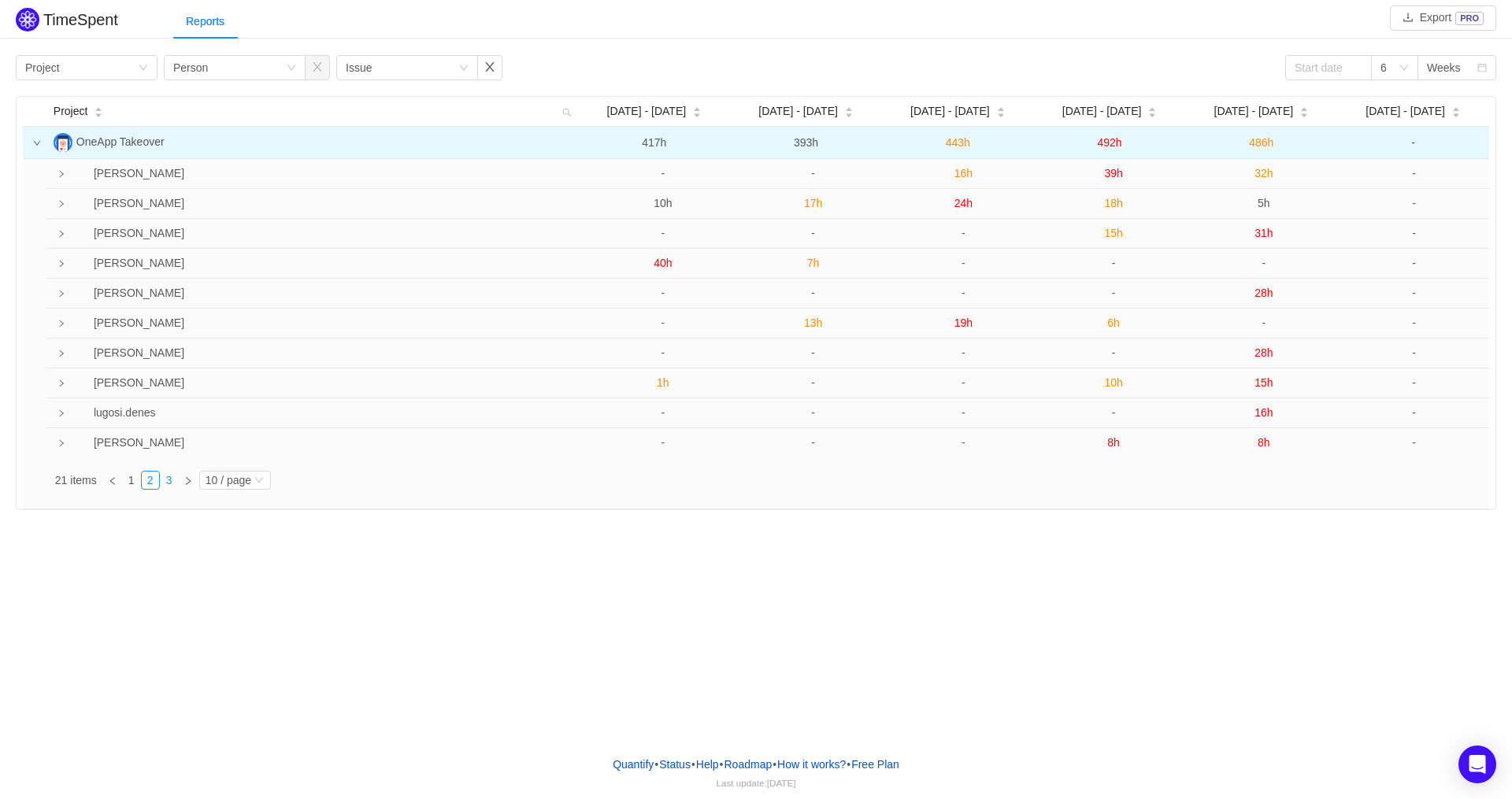
click at [171, 484] on link "3" at bounding box center [169, 480] width 18 height 17
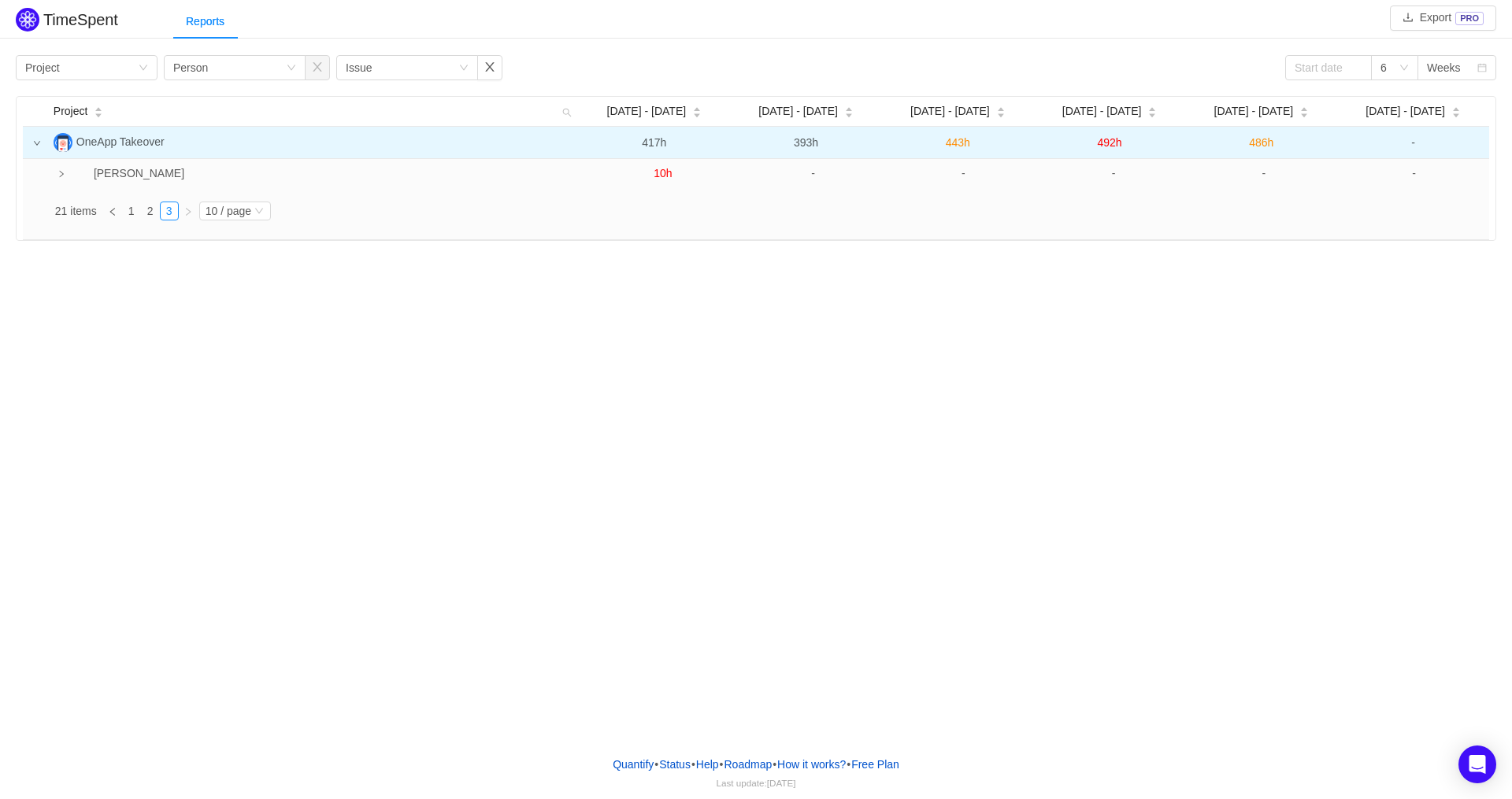
click at [267, 395] on div "TimeSpent Export PRO Reports Group by Project Group by Person Group by Issue 6 …" at bounding box center [756, 371] width 1512 height 744
click at [1333, 68] on input at bounding box center [1328, 68] width 87 height 25
click at [1387, 126] on div "1" at bounding box center [1385, 125] width 18 height 18
type input "[DATE]"
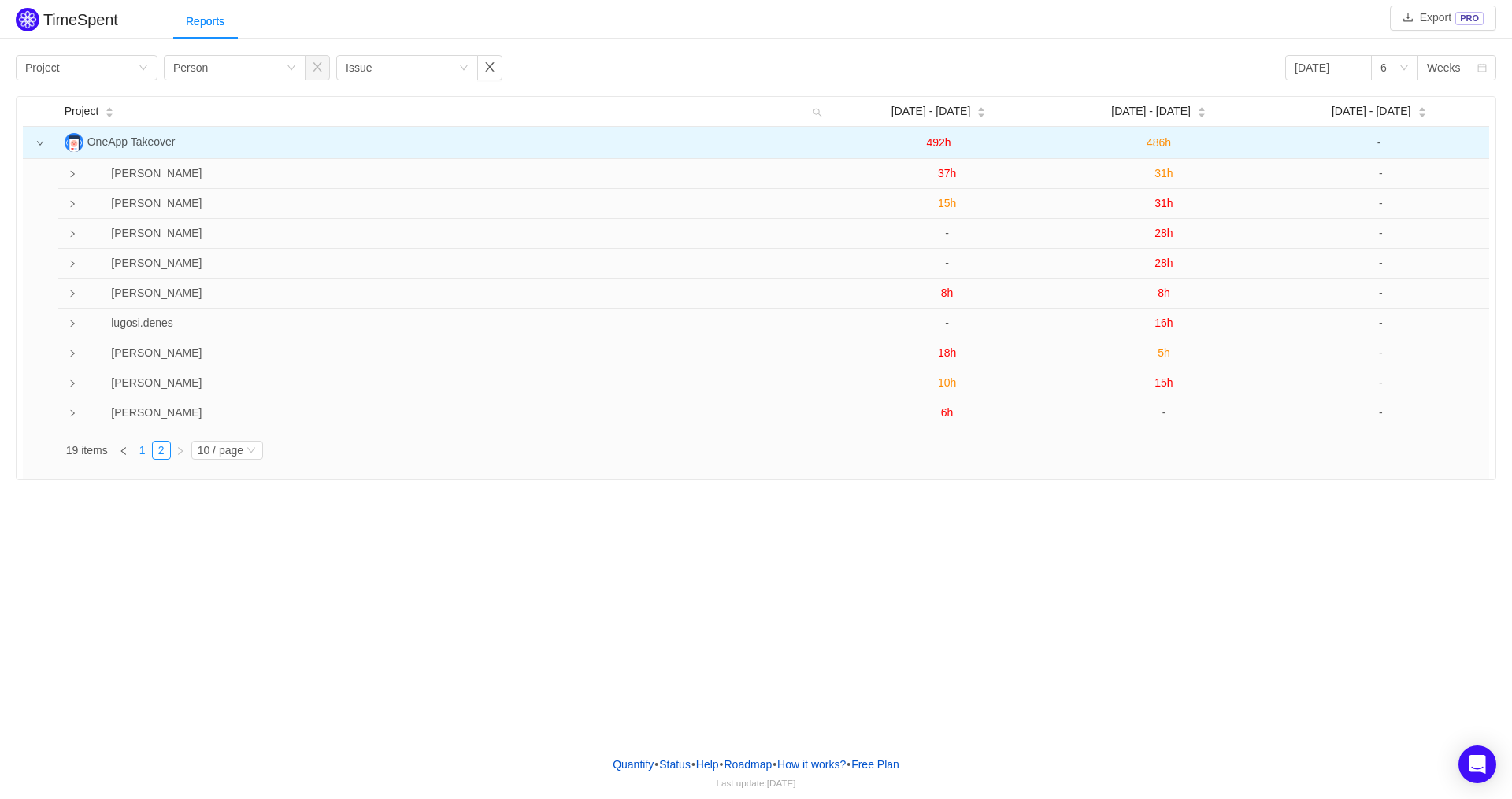
click at [146, 452] on link "1" at bounding box center [143, 450] width 18 height 17
click at [162, 478] on link "2" at bounding box center [161, 480] width 18 height 17
click at [181, 453] on link at bounding box center [180, 450] width 18 height 18
click at [185, 446] on icon "icon: right" at bounding box center [181, 451] width 10 height 10
click at [151, 450] on link "1" at bounding box center [143, 450] width 18 height 17
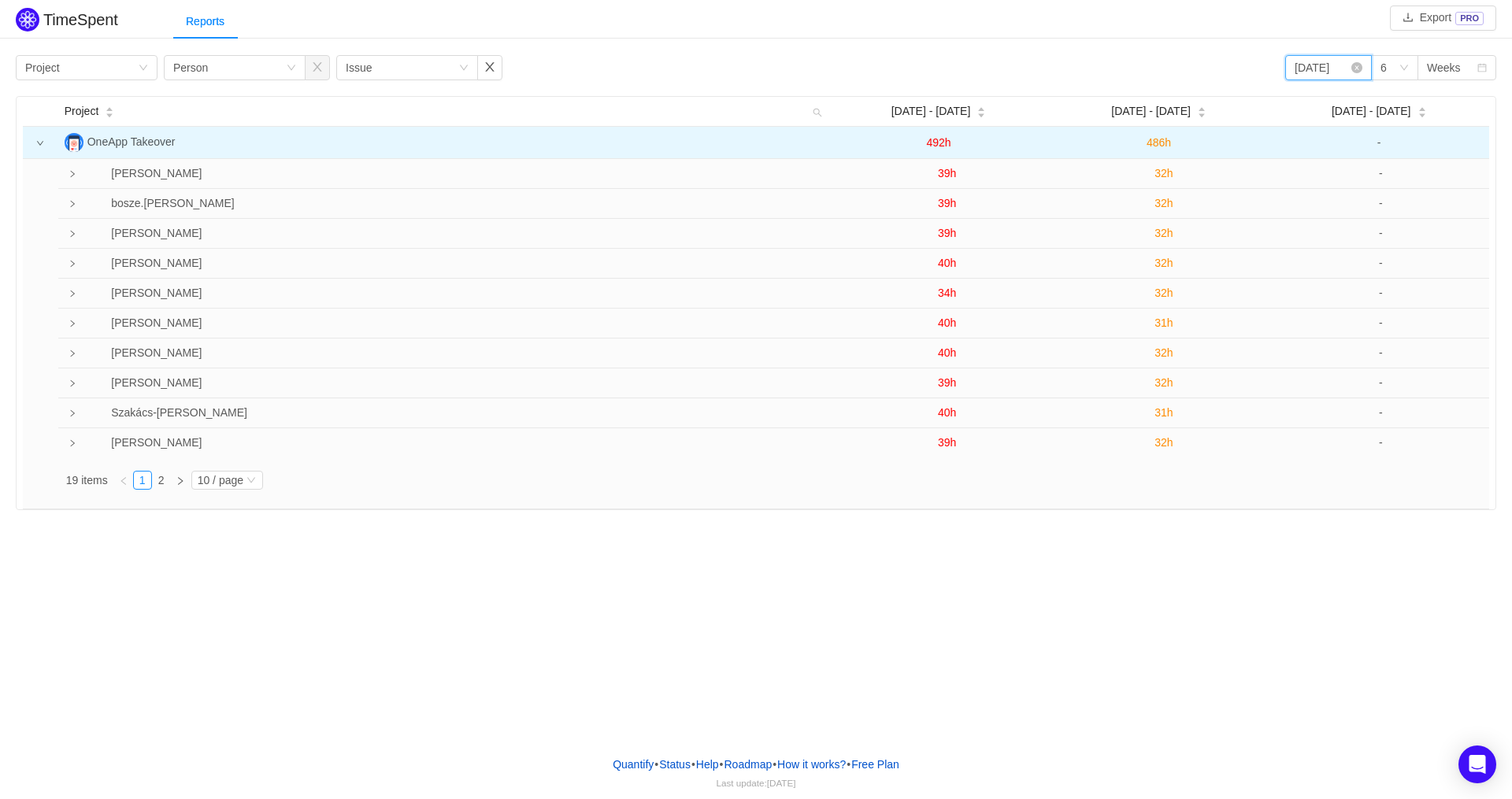
click at [1331, 71] on input "[DATE]" at bounding box center [1328, 68] width 87 height 25
click at [1186, 52] on div "Group by Project Group by Person Group by Issue [DATE] 6 Weeks Project [DATE] -…" at bounding box center [756, 281] width 1512 height 459
click at [167, 481] on link "2" at bounding box center [161, 480] width 18 height 17
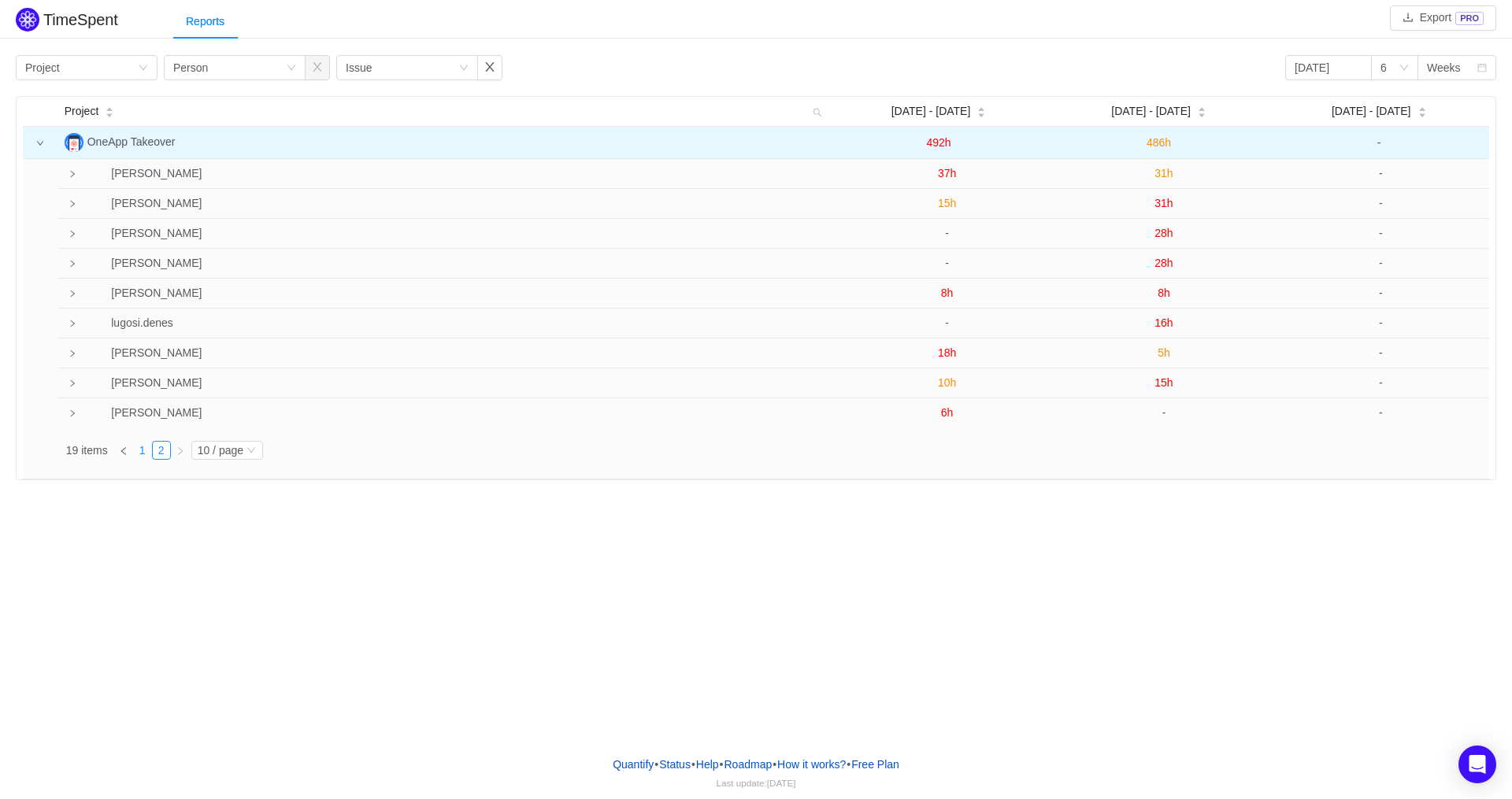
click at [147, 452] on link "1" at bounding box center [143, 450] width 18 height 17
